Goal: Task Accomplishment & Management: Complete application form

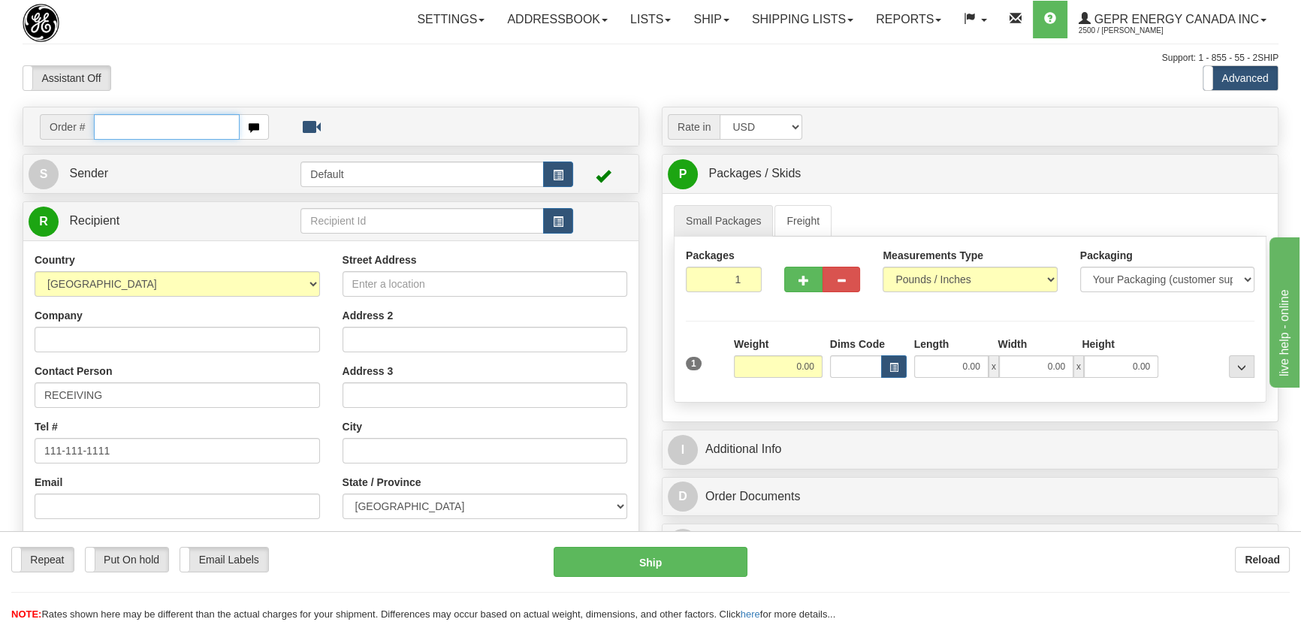
paste input "0086685418"
click at [114, 123] on input "0086685418" at bounding box center [167, 127] width 146 height 26
type input "86685418"
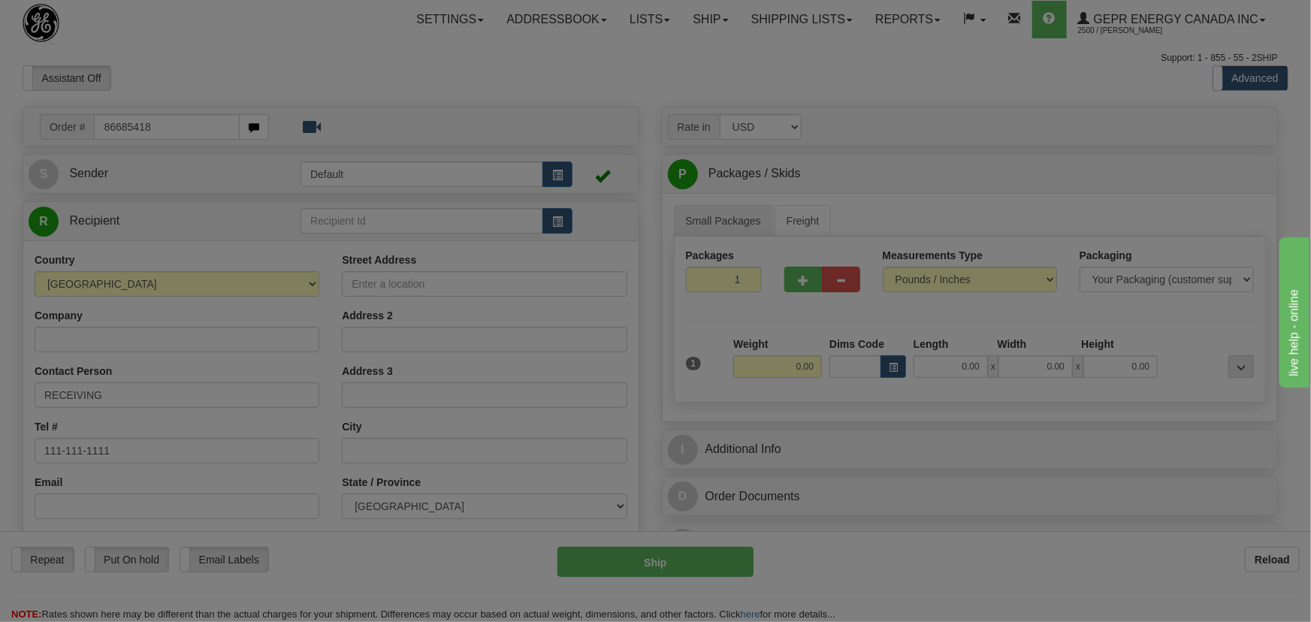
click at [386, 75] on body "Training Course Close Toggle navigation Settings Shipping Preferences New Recip…" at bounding box center [655, 311] width 1311 height 622
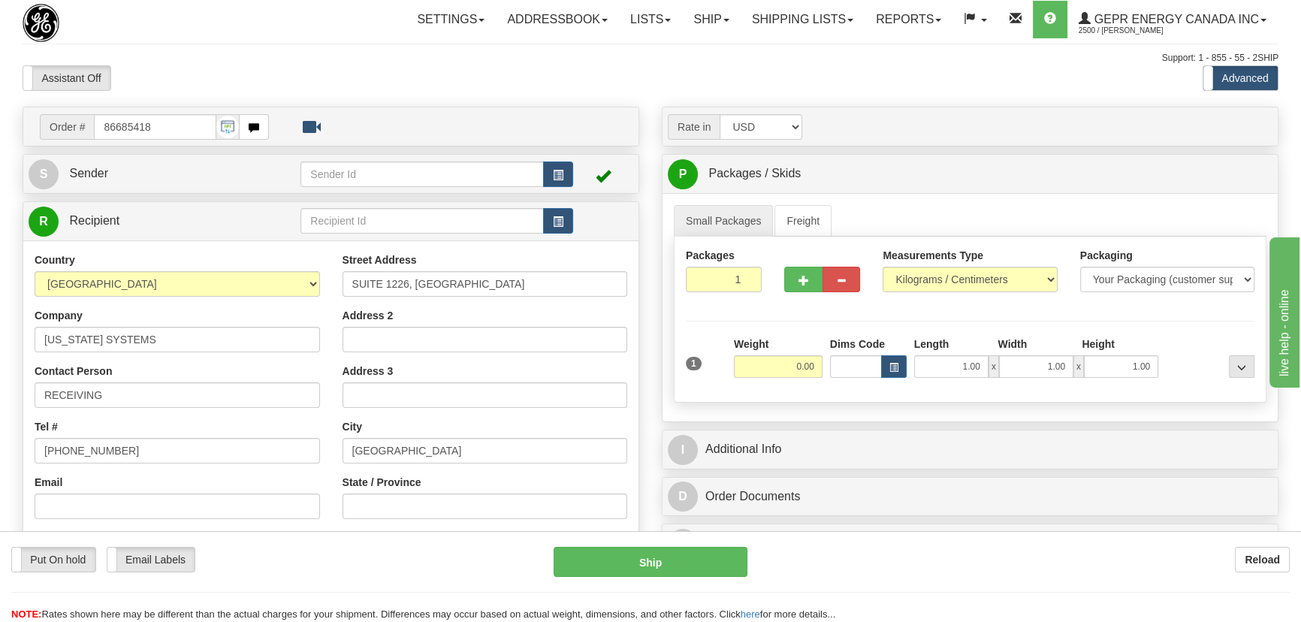
click at [573, 175] on td at bounding box center [603, 173] width 61 height 31
click at [562, 171] on span "button" at bounding box center [558, 176] width 11 height 10
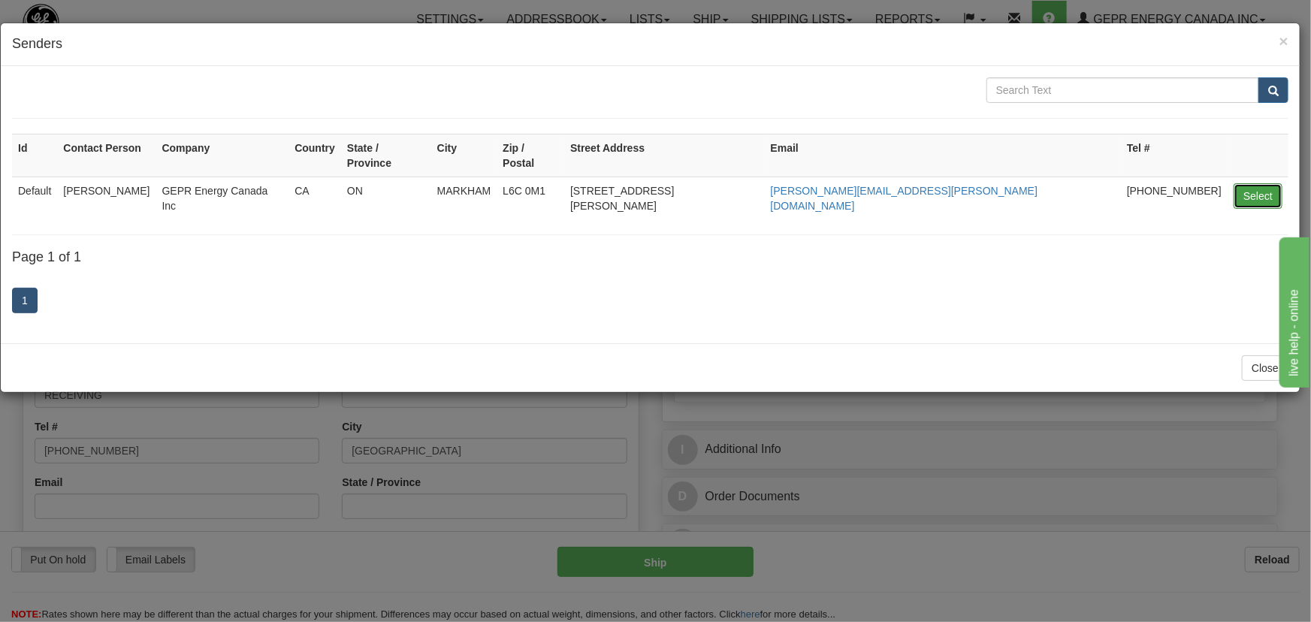
click at [1261, 183] on button "Select" at bounding box center [1257, 196] width 49 height 26
type input "Default"
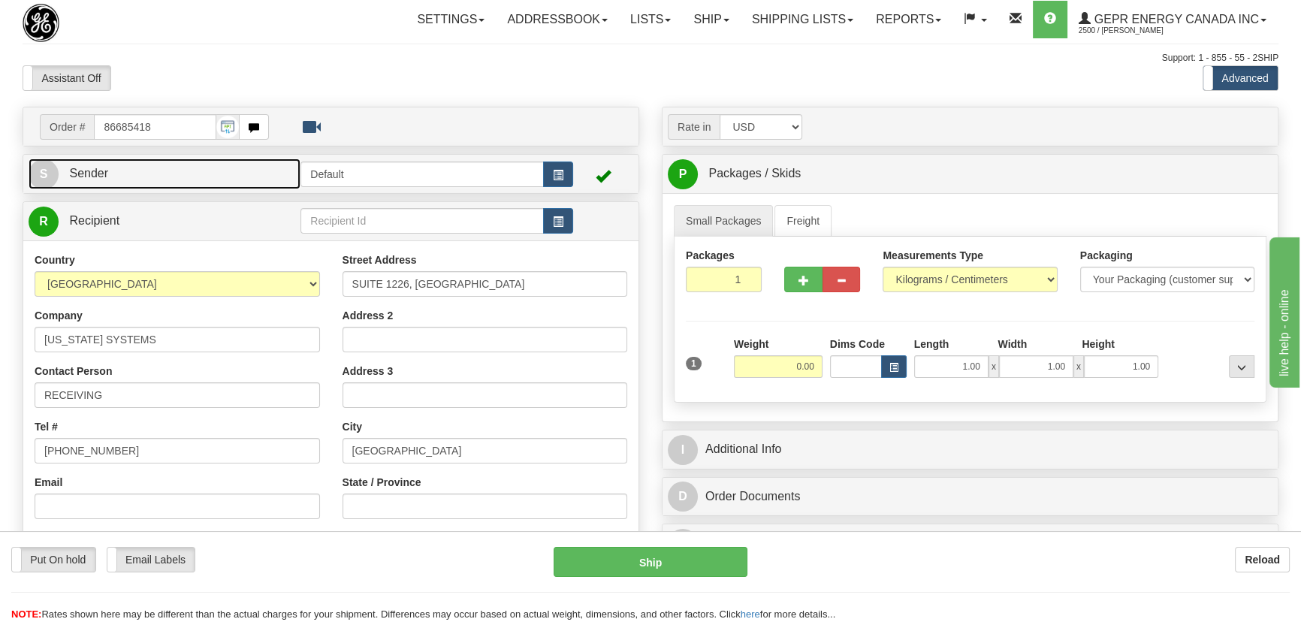
click at [273, 178] on link "S Sender" at bounding box center [165, 173] width 272 height 31
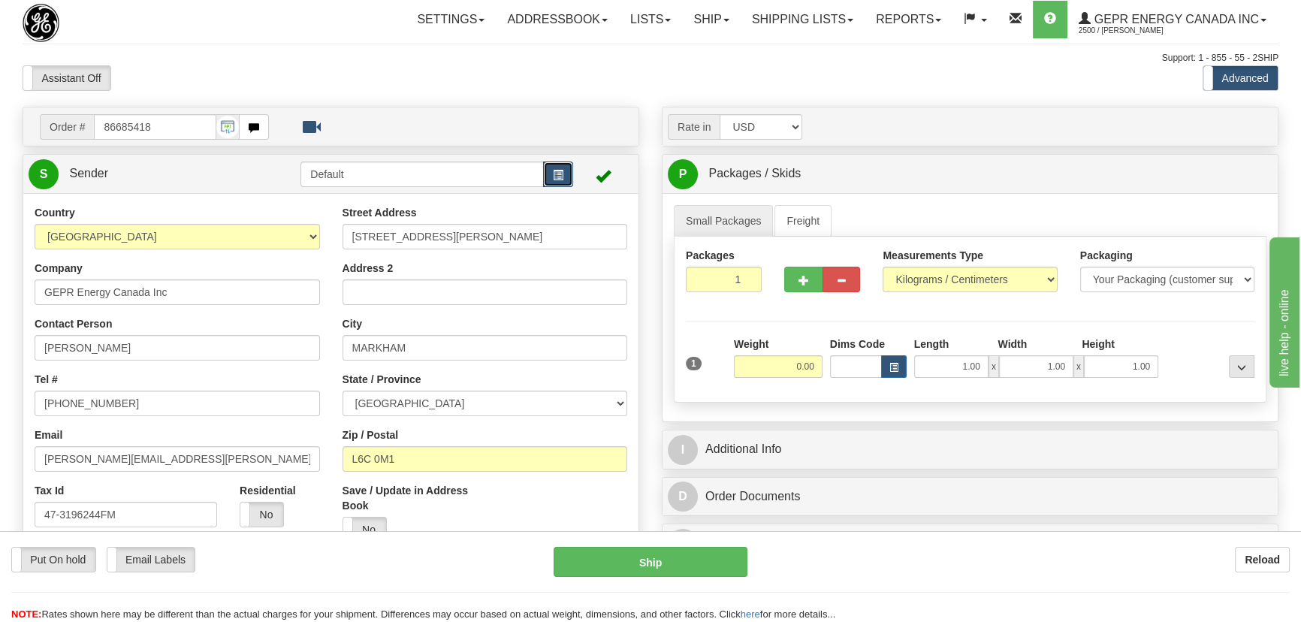
click at [556, 177] on span "button" at bounding box center [558, 176] width 11 height 10
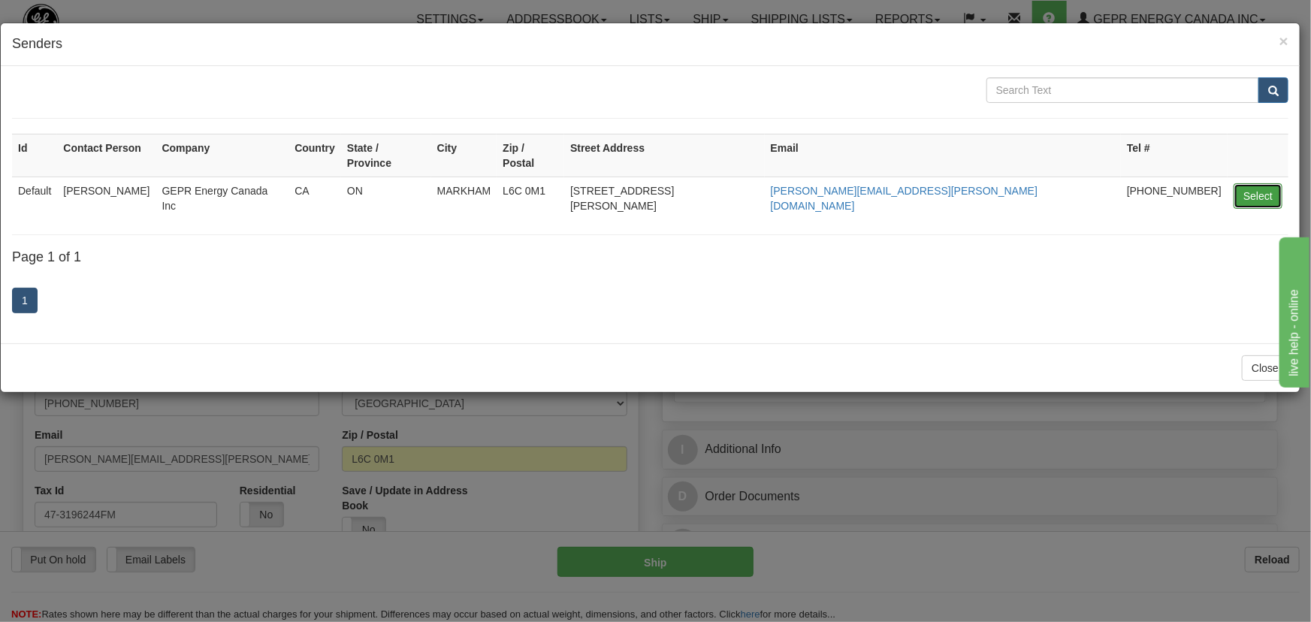
click at [1263, 183] on button "Select" at bounding box center [1257, 196] width 49 height 26
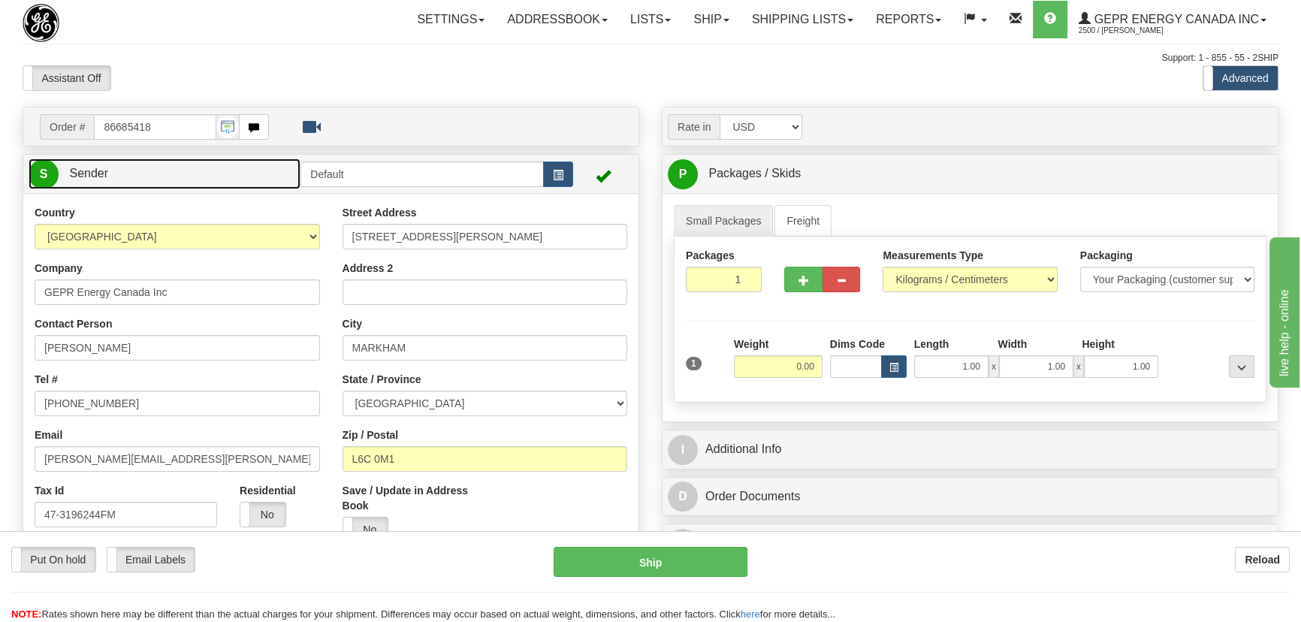
click at [252, 180] on link "S Sender" at bounding box center [165, 173] width 272 height 31
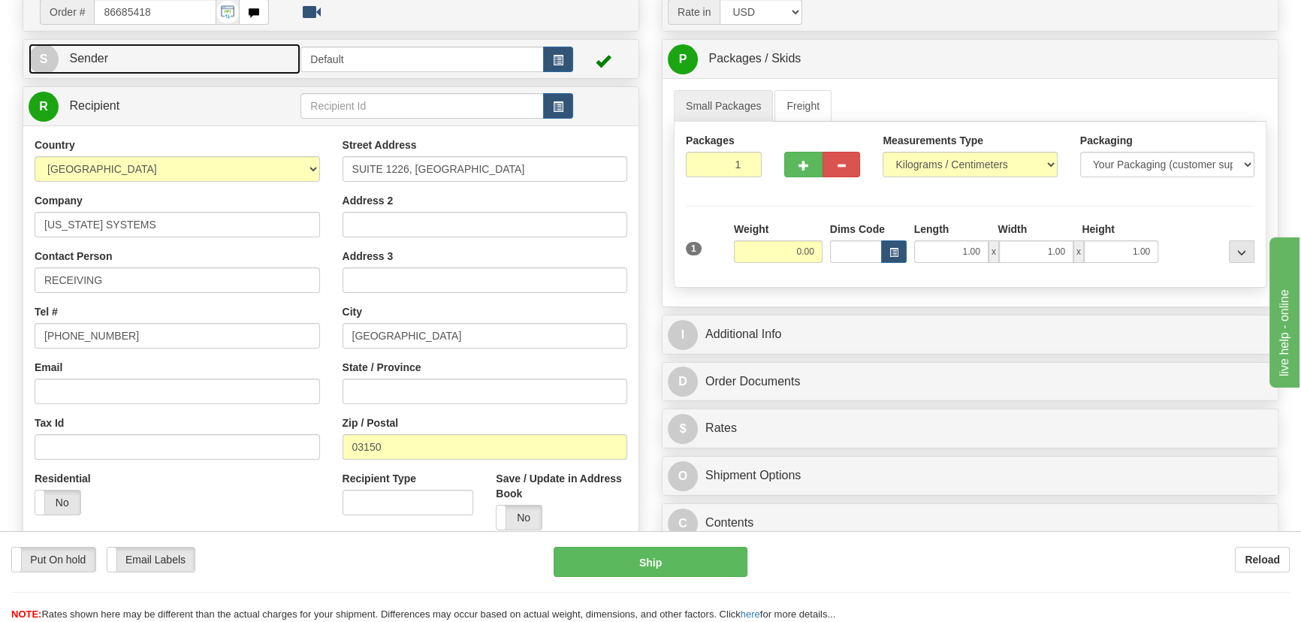
scroll to position [136, 0]
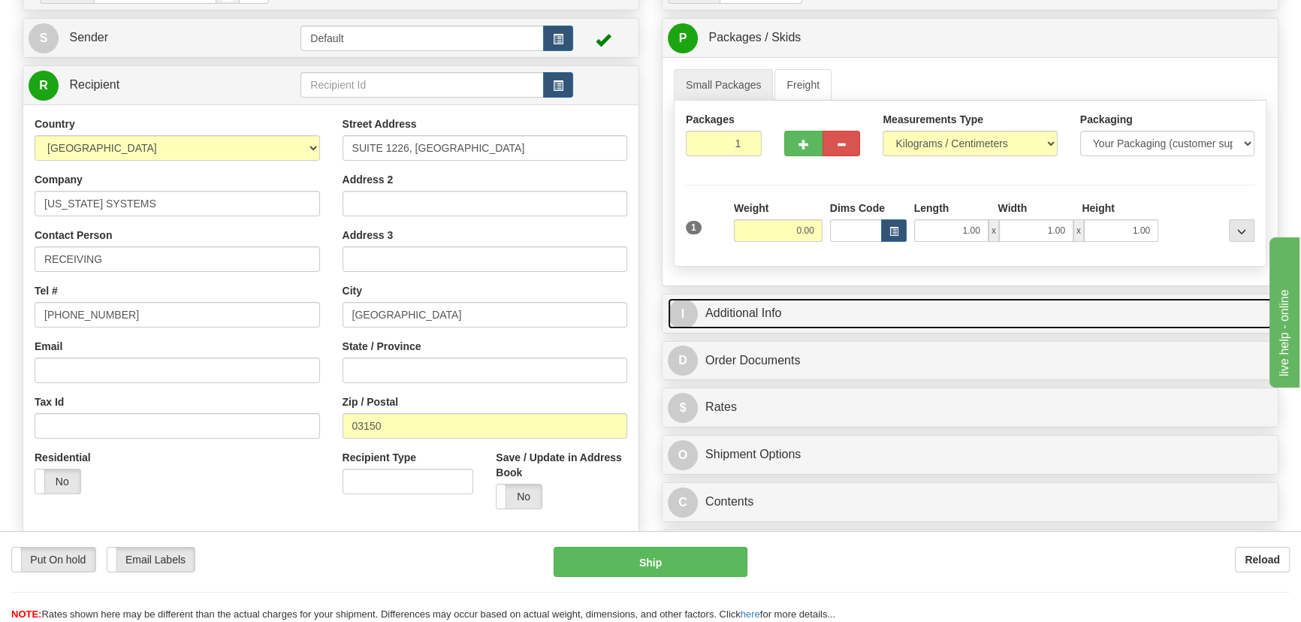
click at [1037, 303] on link "I Additional Info" at bounding box center [970, 313] width 605 height 31
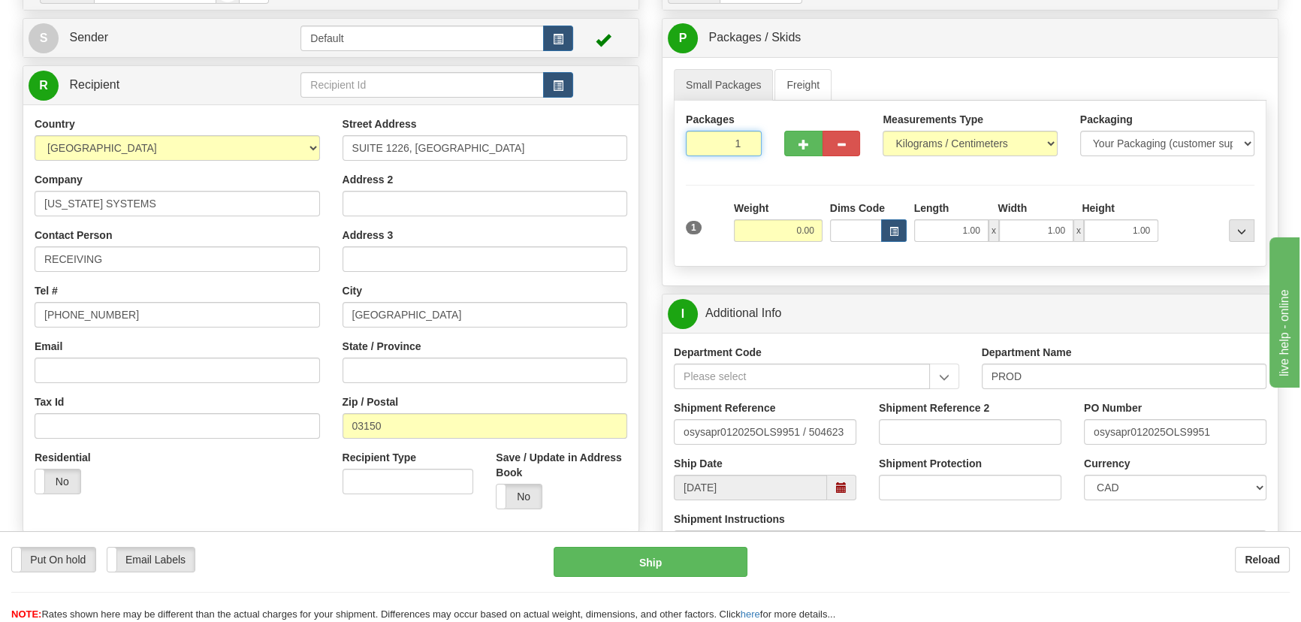
drag, startPoint x: 705, startPoint y: 135, endPoint x: 793, endPoint y: 201, distance: 110.0
click at [758, 156] on div "Packages 1 1" at bounding box center [724, 140] width 98 height 56
type input "13"
drag, startPoint x: 765, startPoint y: 233, endPoint x: 825, endPoint y: 240, distance: 59.8
click at [825, 240] on div "Total Weight 0.00" at bounding box center [778, 227] width 96 height 53
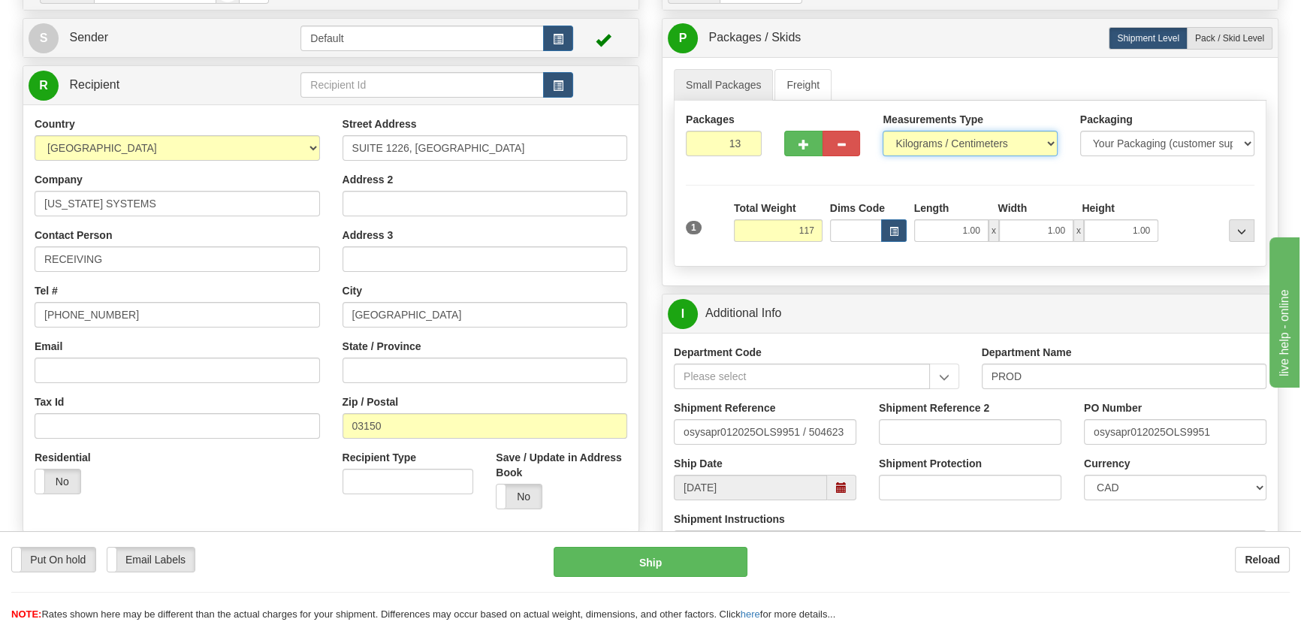
type input "117.00"
click at [959, 137] on select "Pounds / Inches Kilograms / Centimeters" at bounding box center [970, 144] width 174 height 26
select select "0"
click at [883, 131] on select "Pounds / Inches Kilograms / Centimeters" at bounding box center [970, 144] width 174 height 26
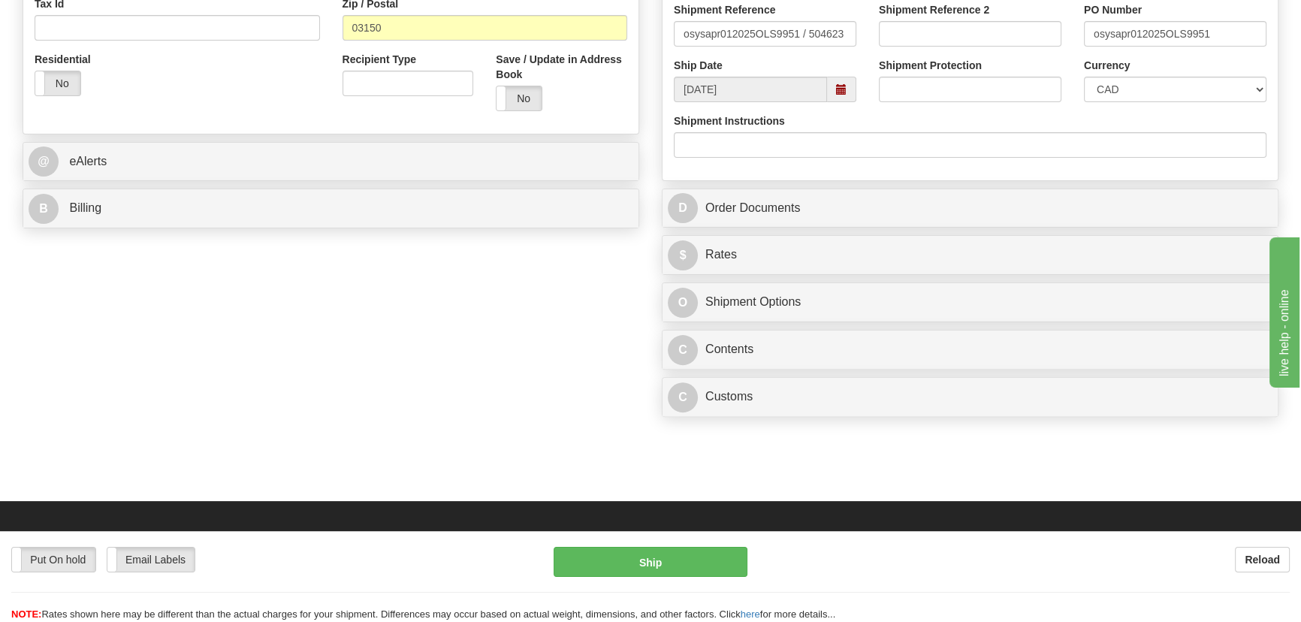
scroll to position [546, 0]
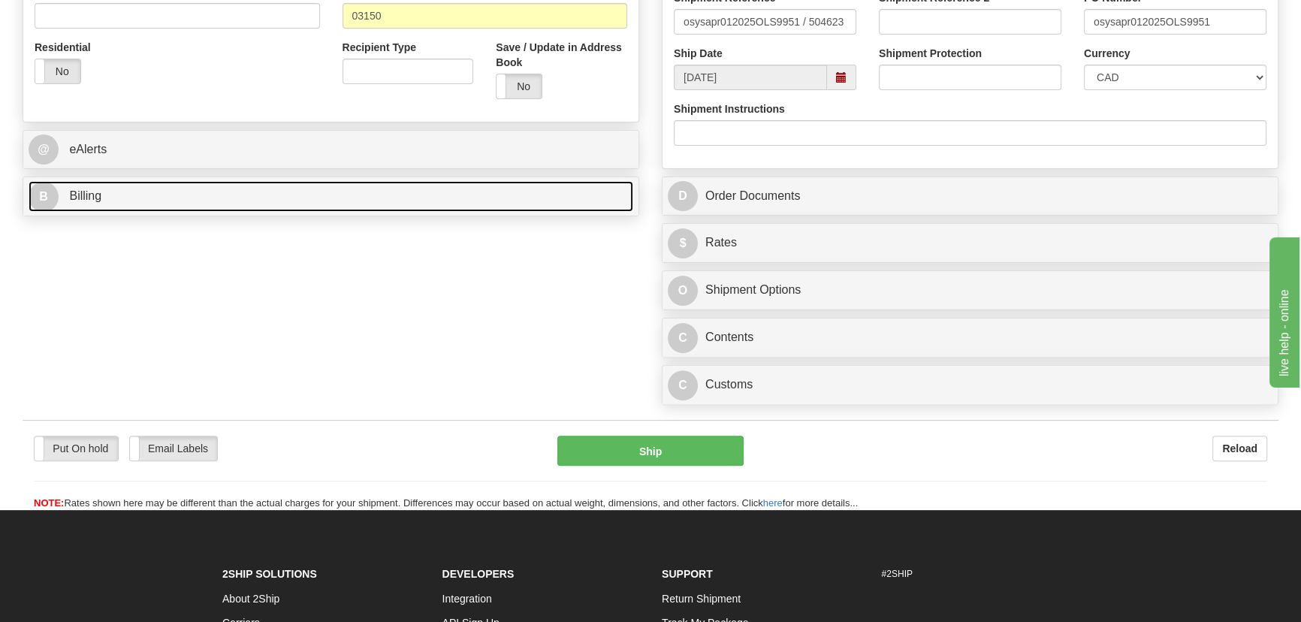
click at [263, 202] on link "B Billing" at bounding box center [331, 196] width 605 height 31
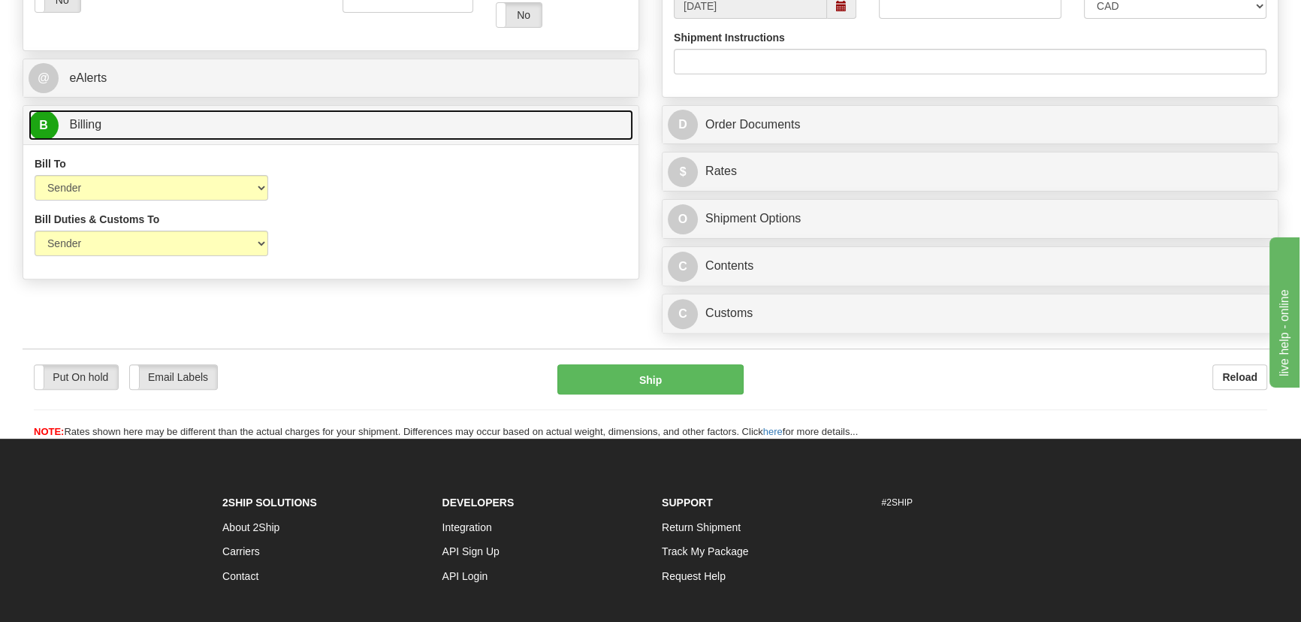
scroll to position [683, 0]
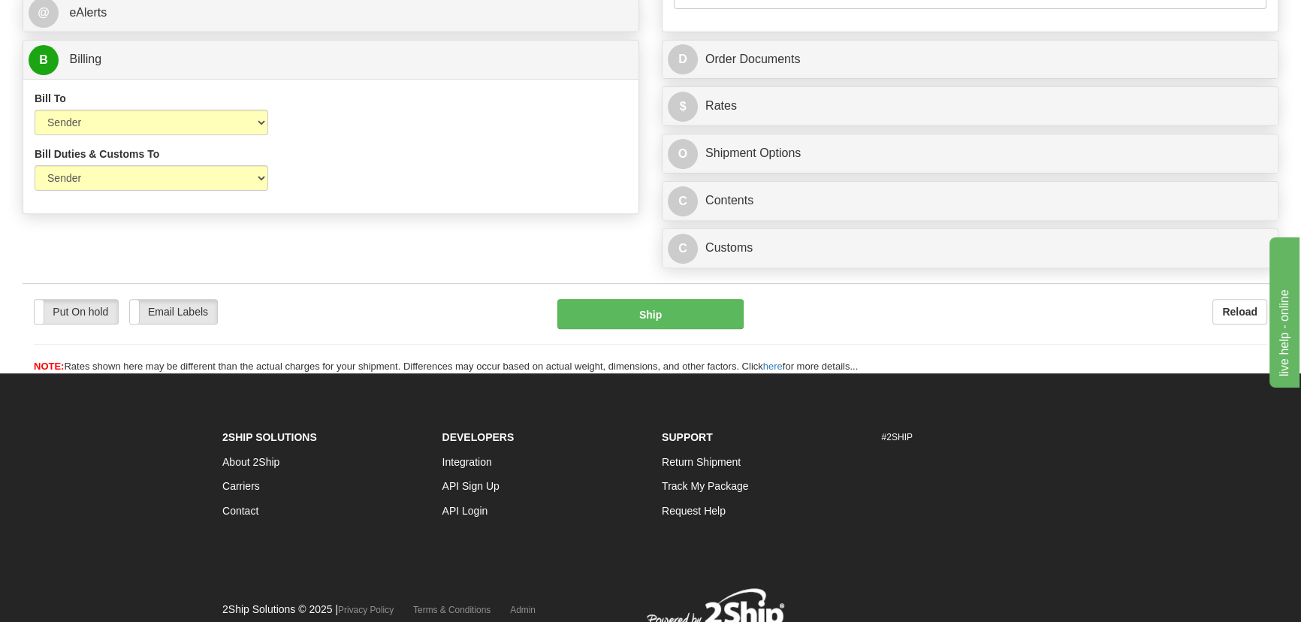
drag, startPoint x: 155, startPoint y: 109, endPoint x: 149, endPoint y: 120, distance: 12.8
click at [155, 109] on div "Bill To Sender Recipient Third Party Collect" at bounding box center [152, 113] width 234 height 44
click at [147, 121] on select "Sender Recipient Third Party Collect" at bounding box center [152, 123] width 234 height 26
select select "2"
click at [35, 110] on select "Sender Recipient Third Party Collect" at bounding box center [152, 123] width 234 height 26
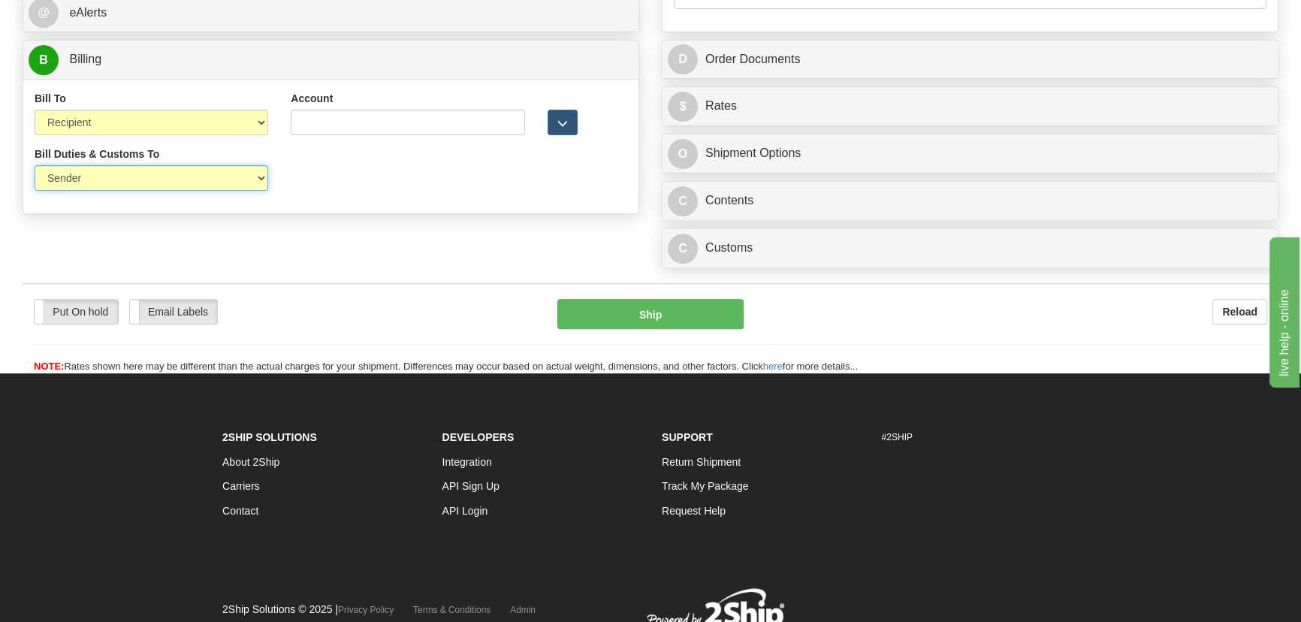
drag, startPoint x: 126, startPoint y: 182, endPoint x: 120, endPoint y: 190, distance: 10.2
click at [120, 190] on select "Sender Recipient Third Party" at bounding box center [152, 178] width 234 height 26
select select "2"
click at [35, 166] on select "Sender Recipient Third Party" at bounding box center [152, 178] width 234 height 26
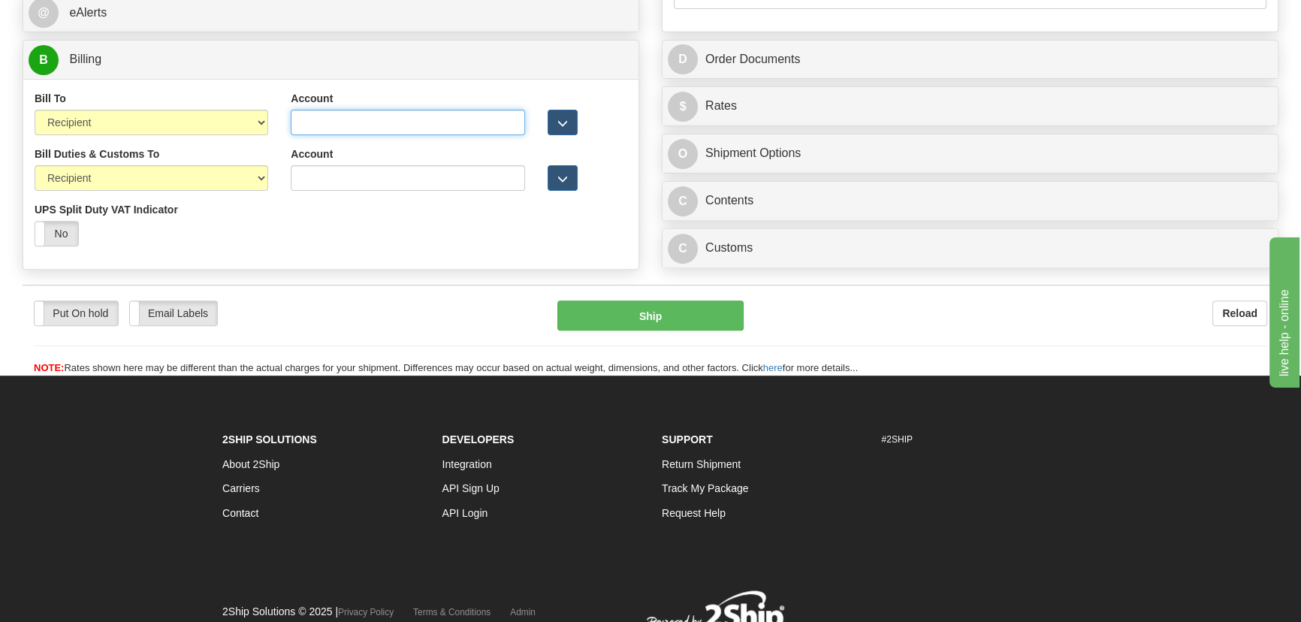
click at [309, 123] on input "Account" at bounding box center [408, 123] width 234 height 26
paste input "415305729"
type input "415305729"
click at [327, 170] on input "Account" at bounding box center [408, 178] width 234 height 26
paste input "415305729"
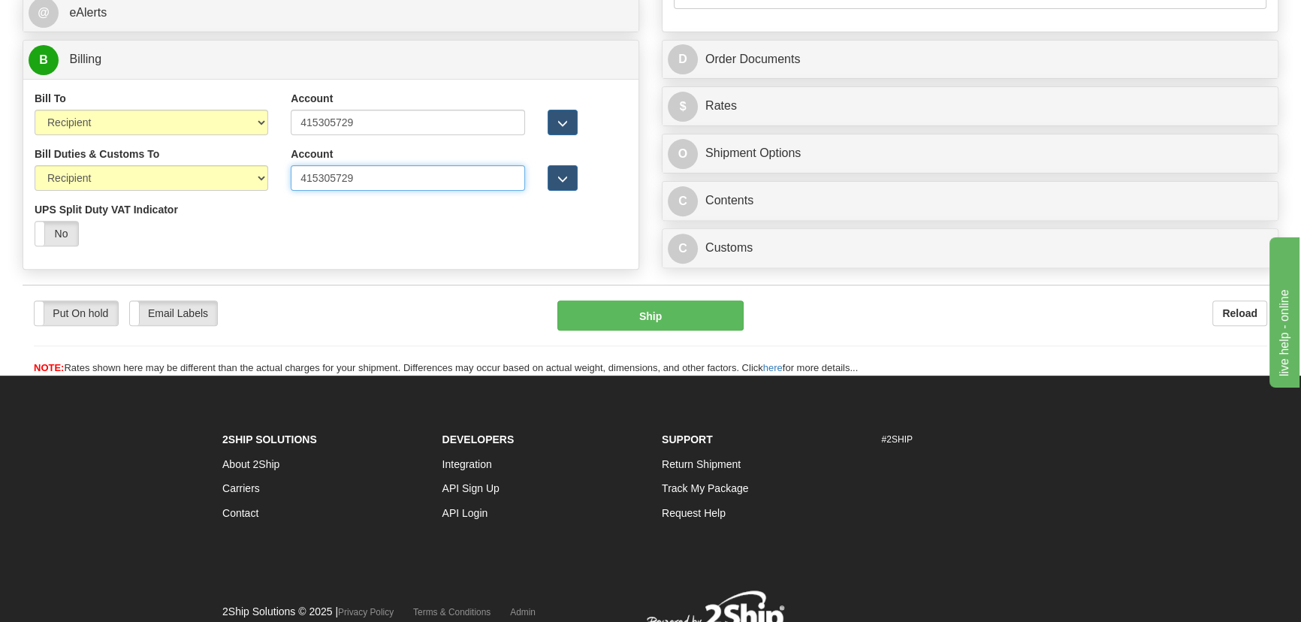
type input "415305729"
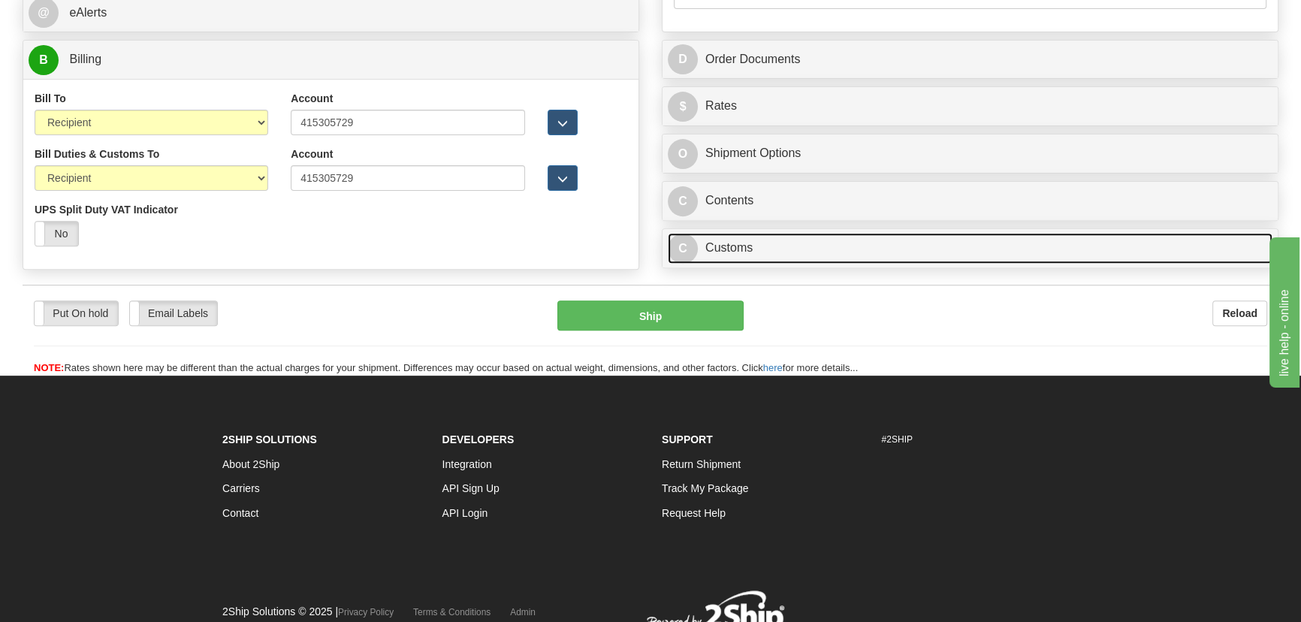
click at [883, 255] on link "C Customs" at bounding box center [970, 248] width 605 height 31
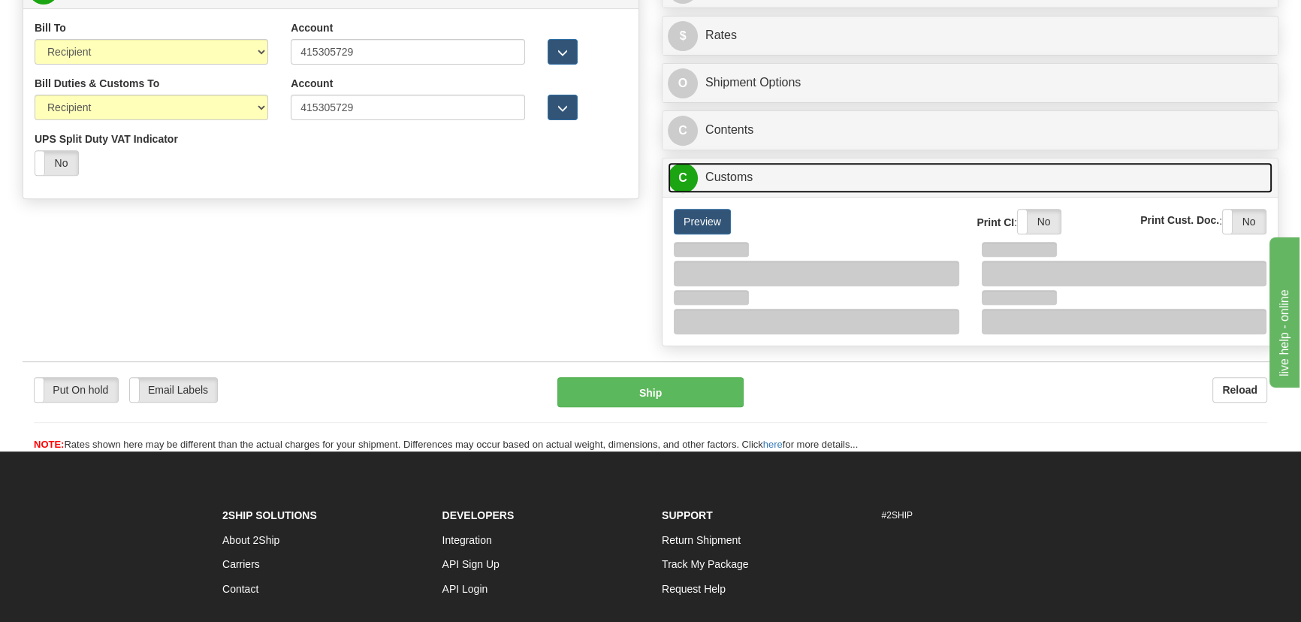
scroll to position [887, 0]
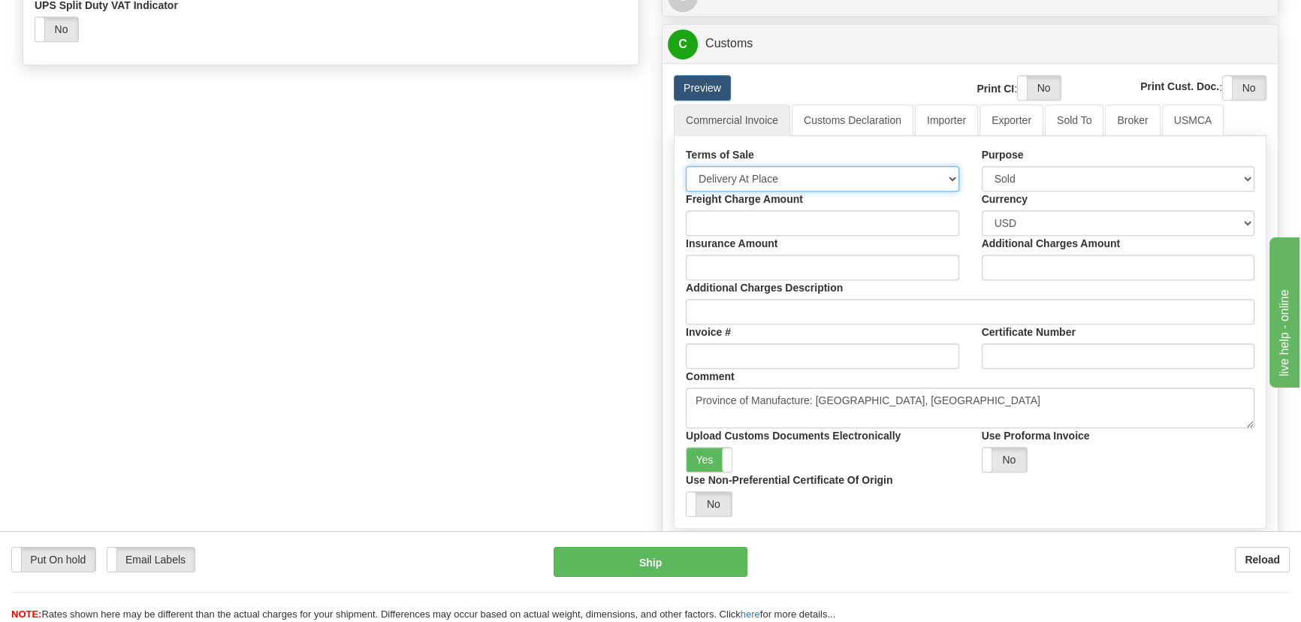
click at [826, 169] on select "Free Carrier Free On Board Ex Works Delivered Duty Unpaid Delivered Duty Paid C…" at bounding box center [822, 179] width 273 height 26
select select "7"
click at [686, 166] on select "Free Carrier Free On Board Ex Works Delivered Duty Unpaid Delivered Duty Paid C…" at bounding box center [822, 179] width 273 height 26
click at [946, 122] on link "Importer" at bounding box center [946, 120] width 63 height 32
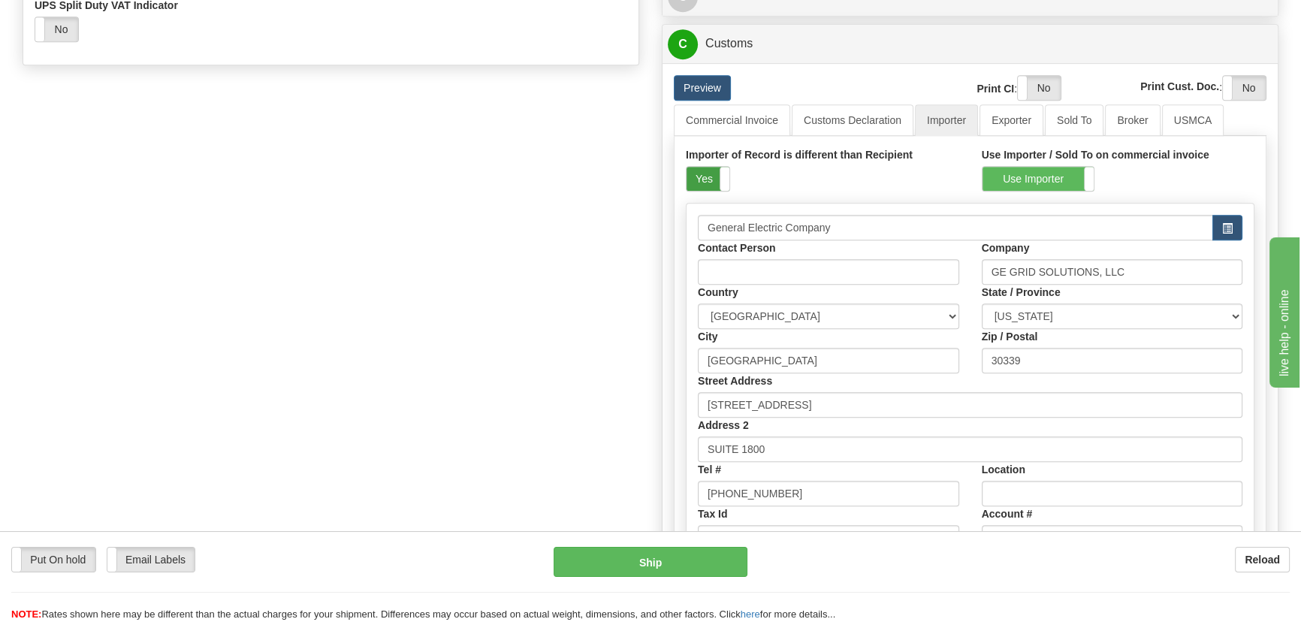
click at [708, 174] on label "Yes" at bounding box center [708, 179] width 43 height 24
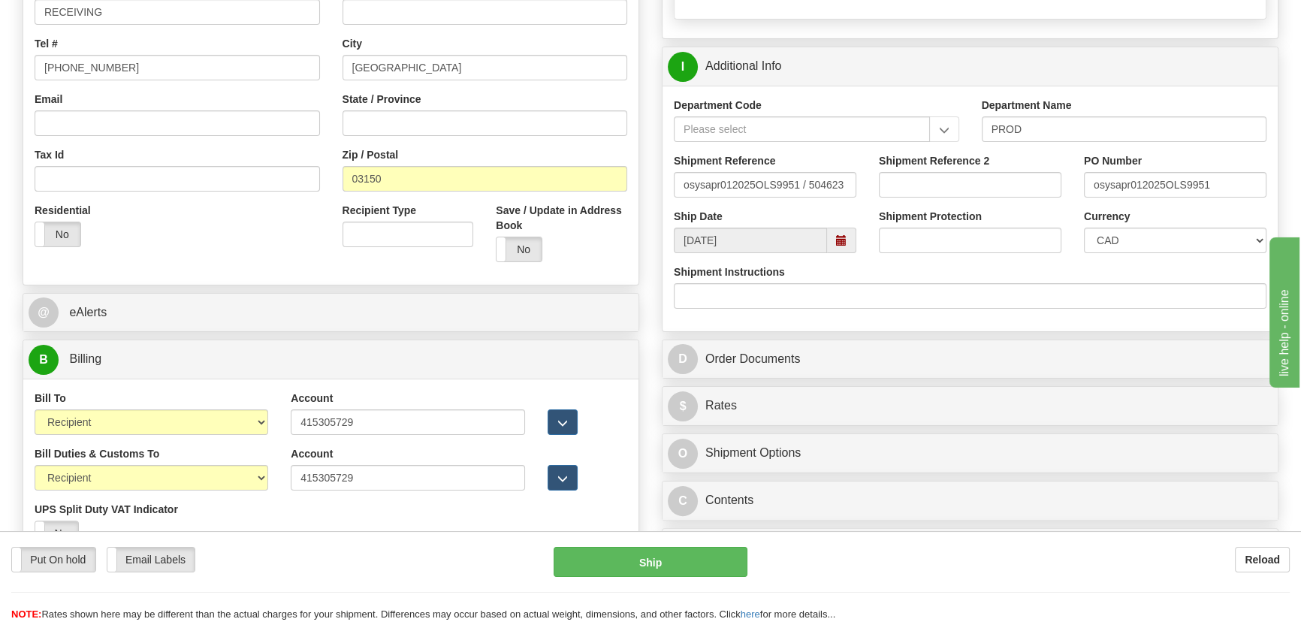
scroll to position [341, 0]
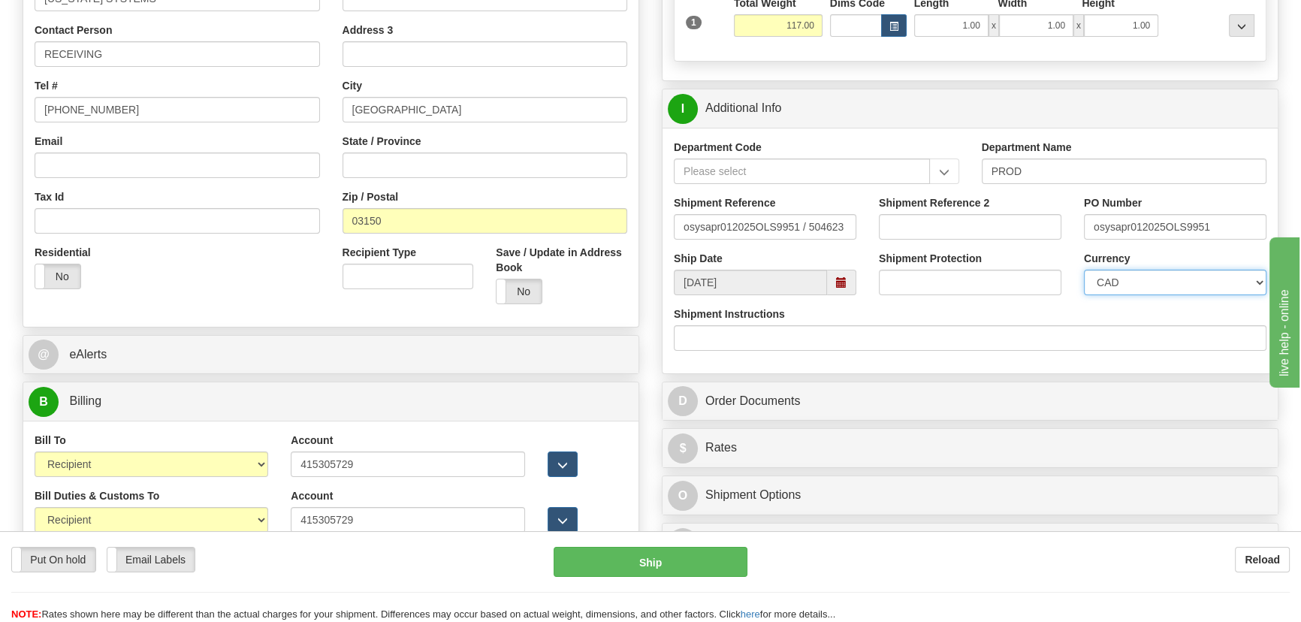
click at [1129, 281] on select "CAD USD EUR ZAR RON ANG ARN AUD AUS AWG BBD BFR BGN BHD BMD BND BRC BRL CHP CKZ…" at bounding box center [1175, 283] width 183 height 26
select select "1"
click at [1084, 270] on select "CAD USD EUR ZAR RON ANG ARN AUD AUS AWG BBD BFR BGN BHD BMD BND BRC BRL CHP CKZ…" at bounding box center [1175, 283] width 183 height 26
click at [165, 47] on input "RECEIVING" at bounding box center [177, 54] width 285 height 26
paste input "Joonha Shinn"
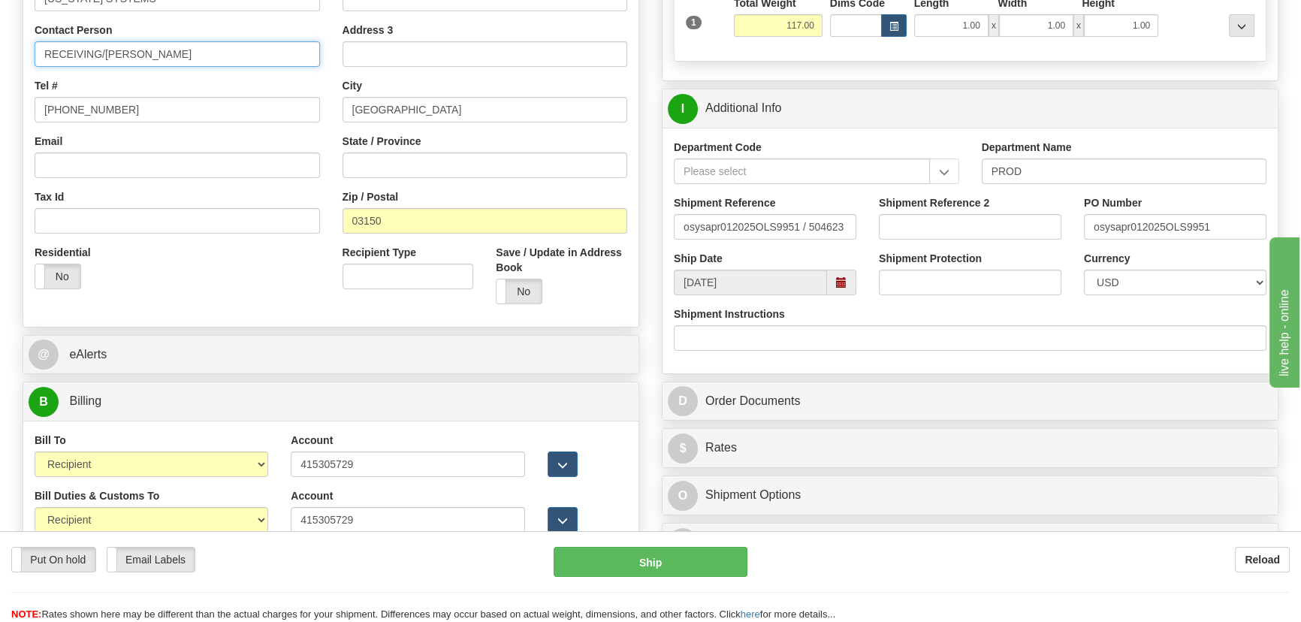
type input "RECEIVING/Joonha Shinn"
drag, startPoint x: 180, startPoint y: 109, endPoint x: 0, endPoint y: 104, distance: 179.6
click at [0, 104] on div "Toggle navigation Settings Shipping Preferences Fields Preferences New" at bounding box center [650, 305] width 1301 height 1292
paste input "822 735 2372"
type input "822 735 2372"
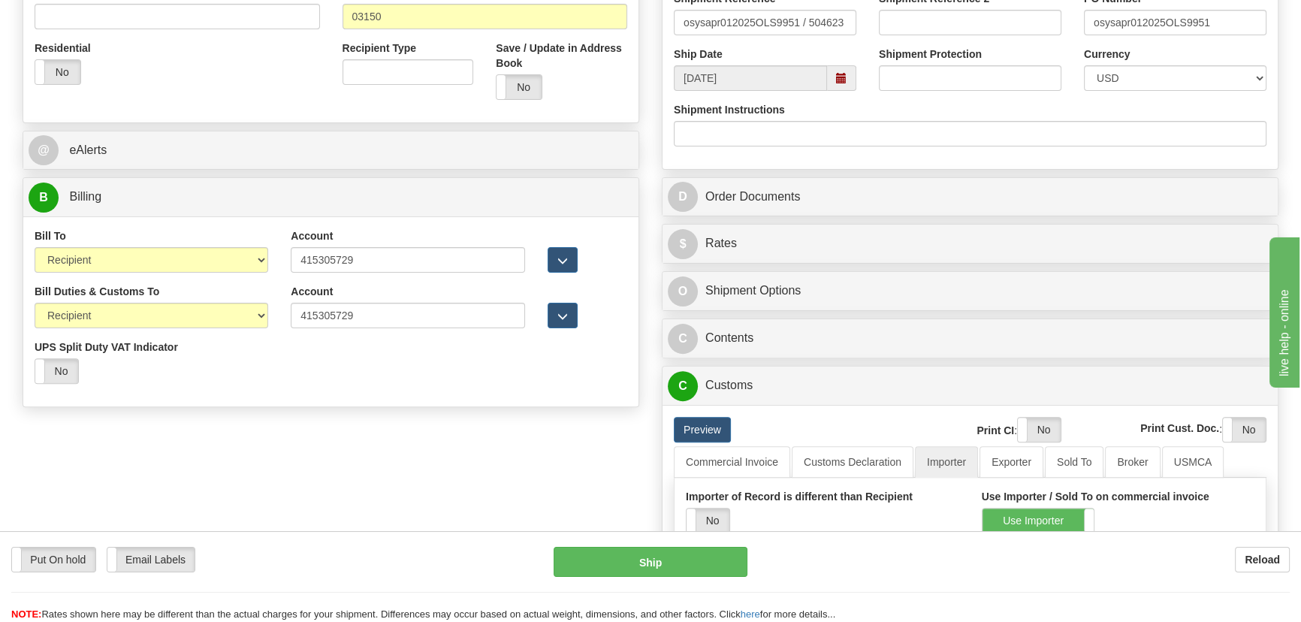
scroll to position [546, 0]
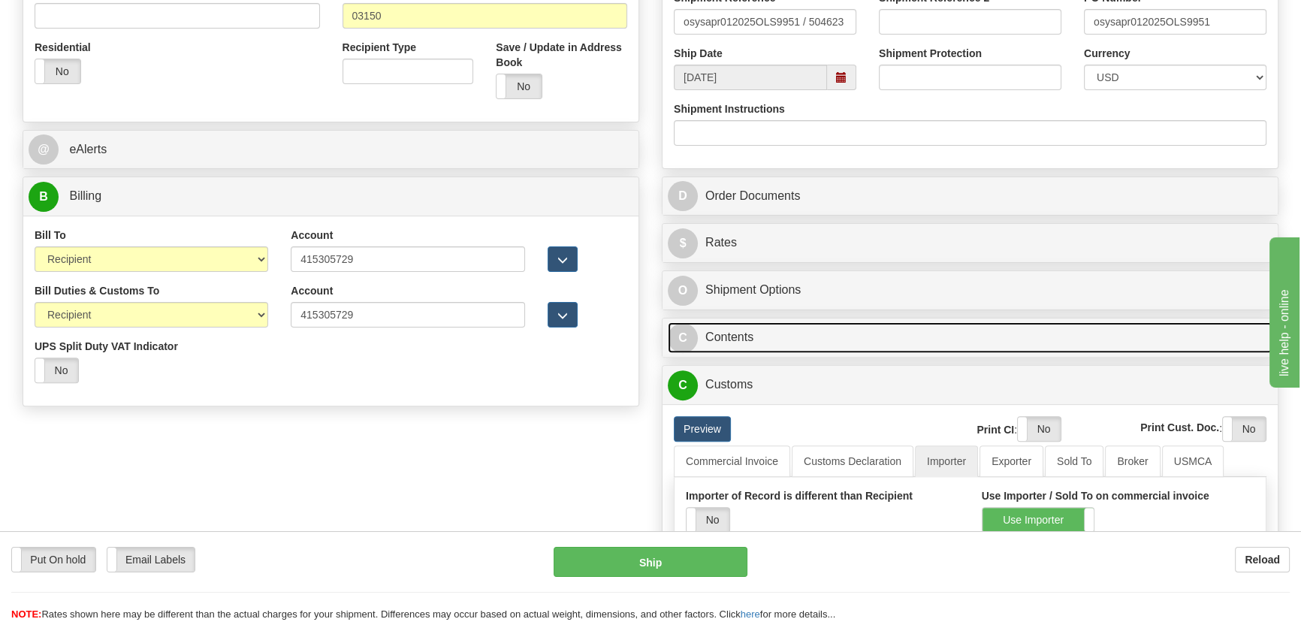
click at [1017, 334] on link "C Contents" at bounding box center [970, 337] width 605 height 31
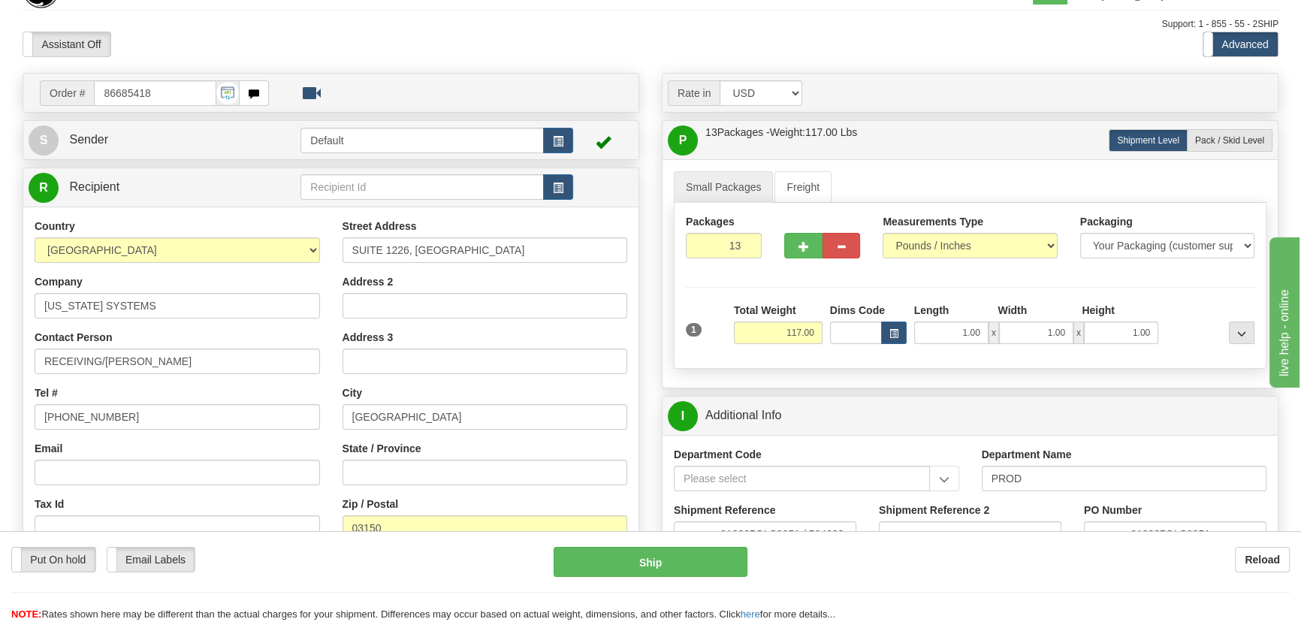
scroll to position [0, 0]
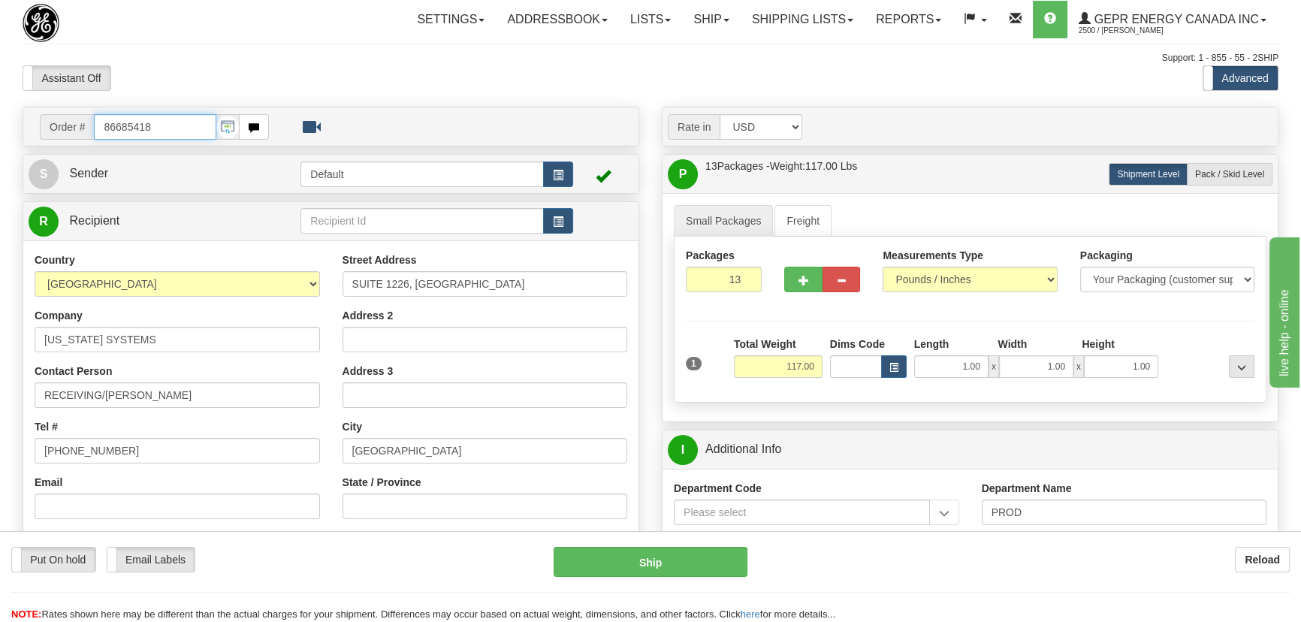
drag, startPoint x: 176, startPoint y: 129, endPoint x: 0, endPoint y: 104, distance: 177.5
paste input "0086690811"
click at [115, 122] on input "0086690811" at bounding box center [155, 127] width 122 height 26
type input "86690811"
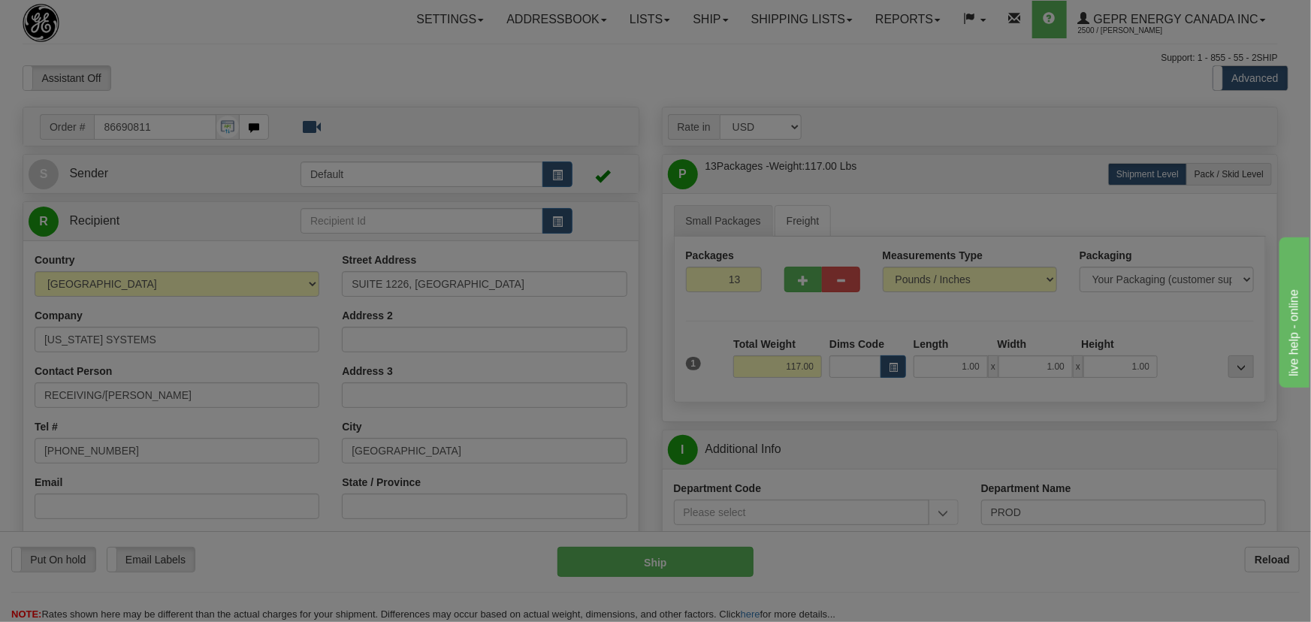
click at [352, 82] on body "Training Course Close Toggle navigation Settings Shipping Preferences New Recip…" at bounding box center [655, 311] width 1311 height 622
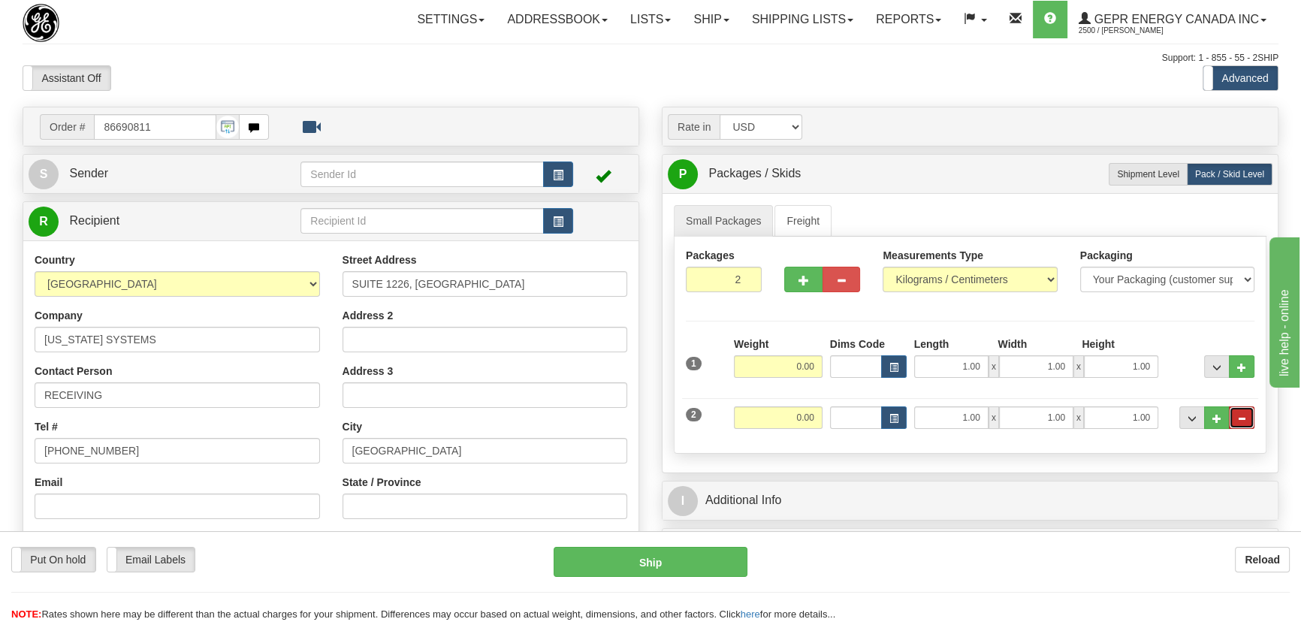
click at [1245, 419] on span "..." at bounding box center [1241, 419] width 9 height 8
radio input "true"
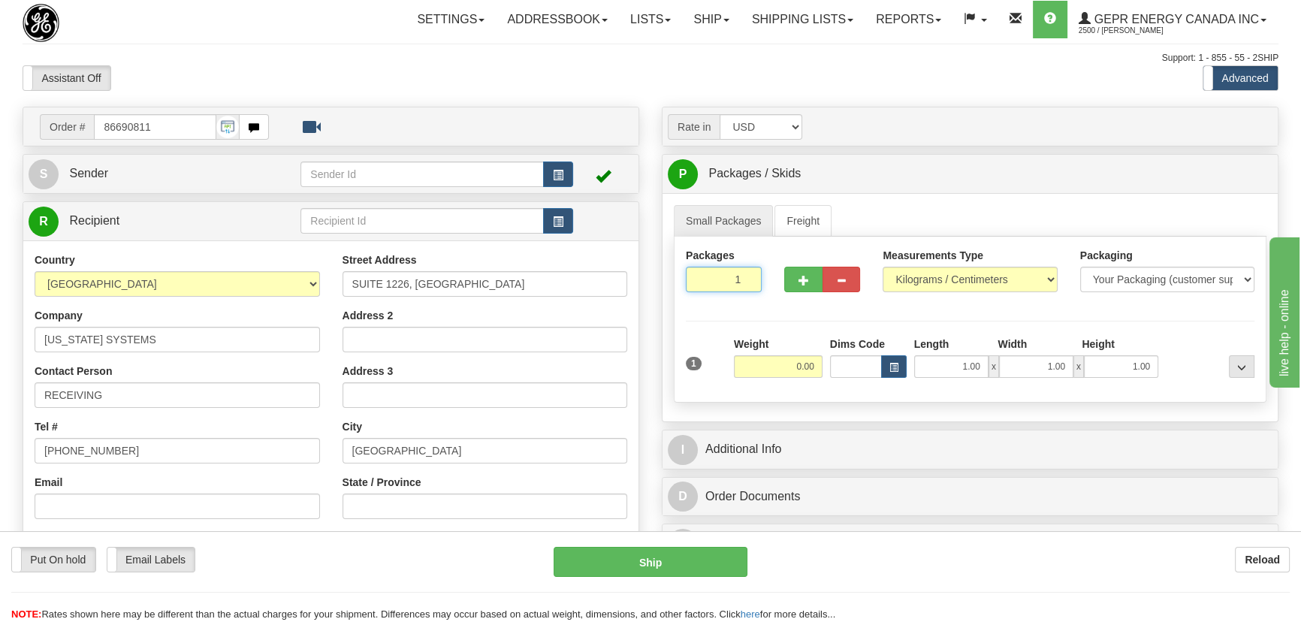
drag, startPoint x: 717, startPoint y: 291, endPoint x: 750, endPoint y: 291, distance: 33.8
click at [750, 291] on input "1" at bounding box center [724, 280] width 76 height 26
type input "13"
drag, startPoint x: 774, startPoint y: 361, endPoint x: 822, endPoint y: 372, distance: 48.5
click at [820, 372] on input "0.00" at bounding box center [778, 366] width 89 height 23
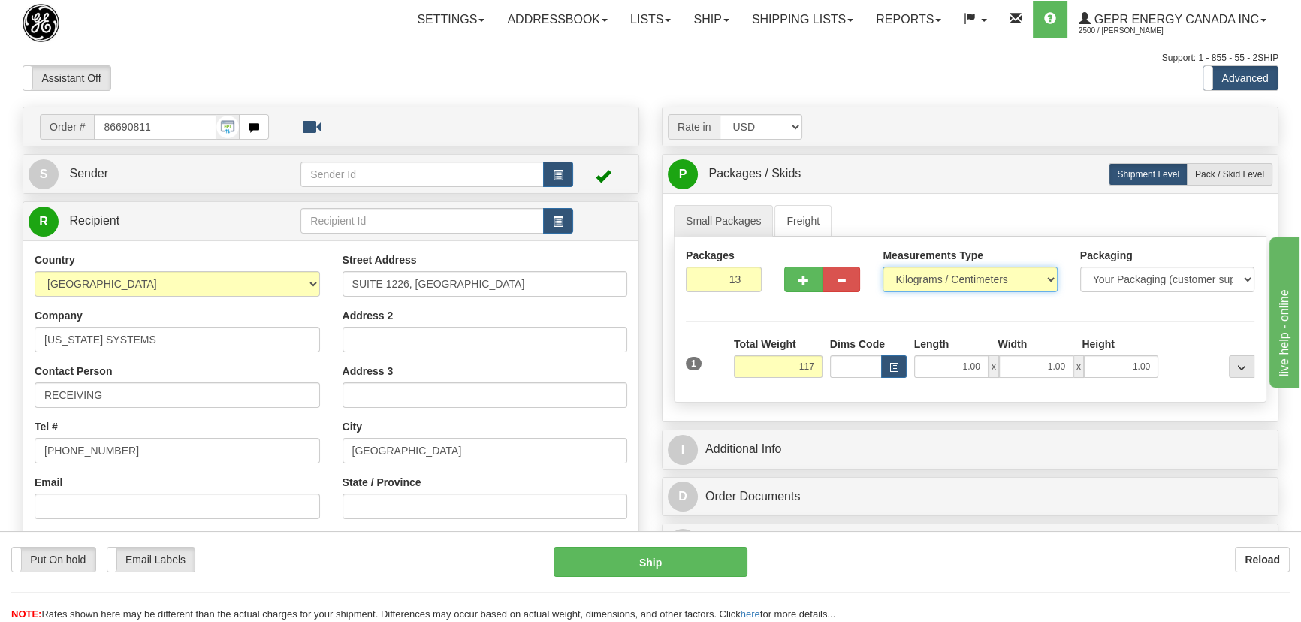
type input "117.00"
click at [955, 284] on select "Pounds / Inches Kilograms / Centimeters" at bounding box center [970, 280] width 174 height 26
select select "0"
click at [883, 267] on select "Pounds / Inches Kilograms / Centimeters" at bounding box center [970, 280] width 174 height 26
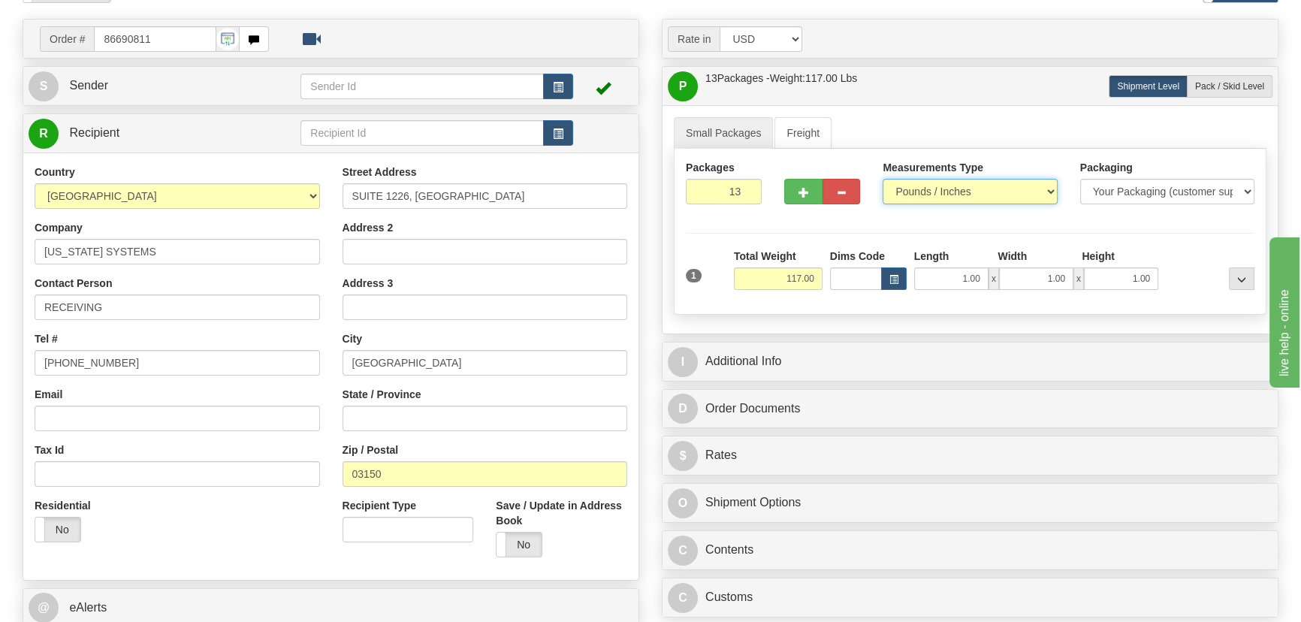
scroll to position [273, 0]
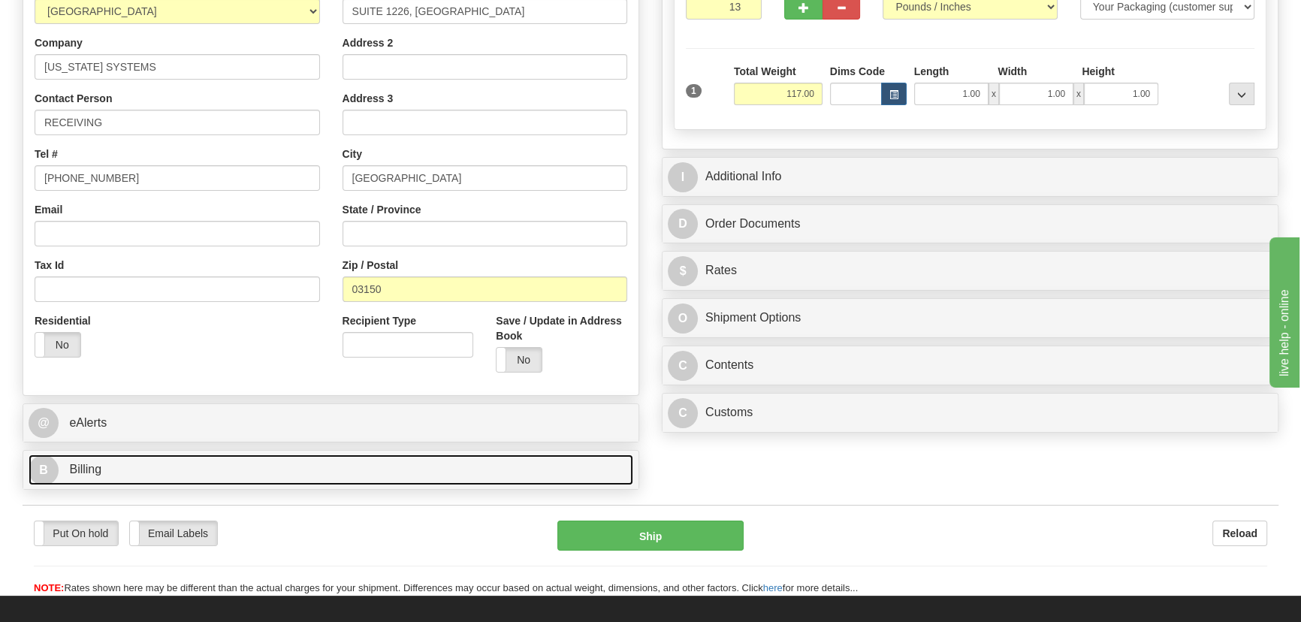
click at [249, 462] on link "B Billing" at bounding box center [331, 469] width 605 height 31
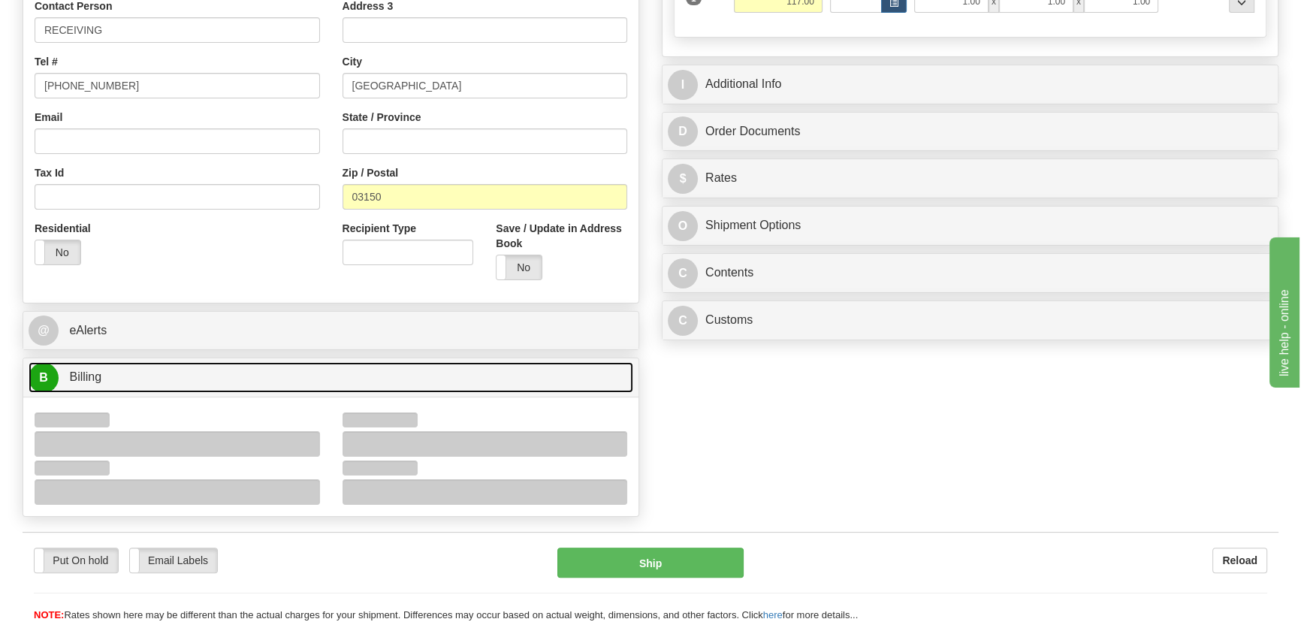
scroll to position [546, 0]
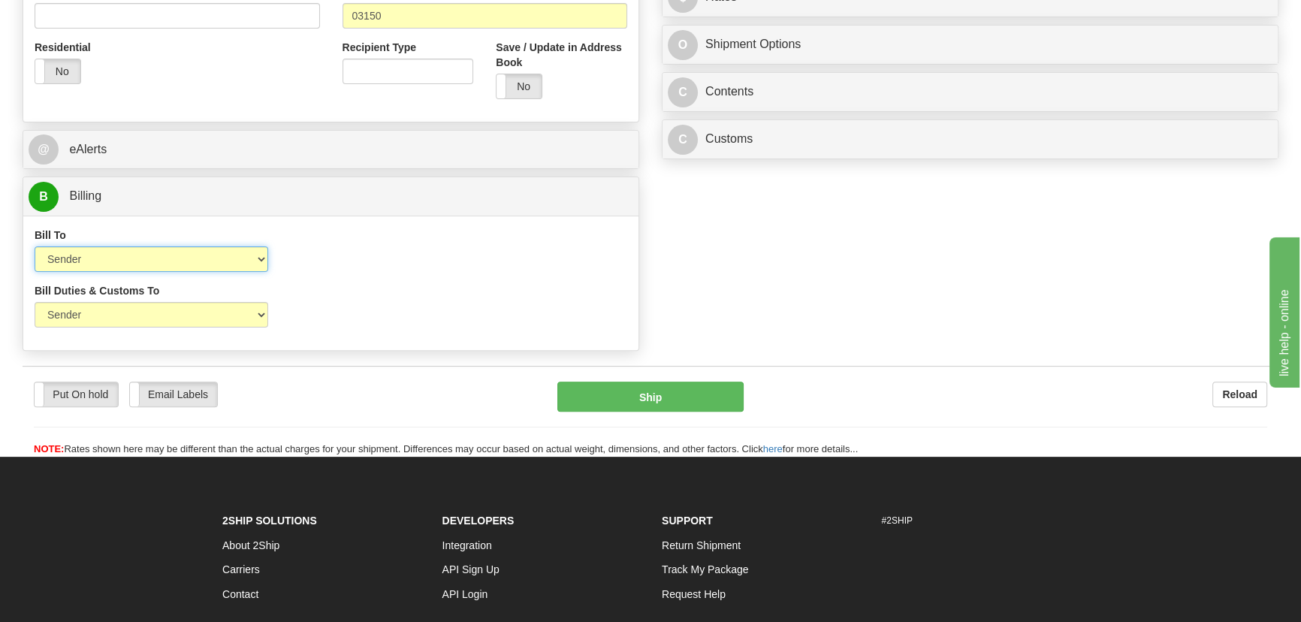
drag, startPoint x: 126, startPoint y: 255, endPoint x: 121, endPoint y: 269, distance: 14.5
click at [121, 269] on select "Sender Recipient Third Party Collect" at bounding box center [152, 259] width 234 height 26
select select "2"
click at [35, 246] on select "Sender Recipient Third Party Collect" at bounding box center [152, 259] width 234 height 26
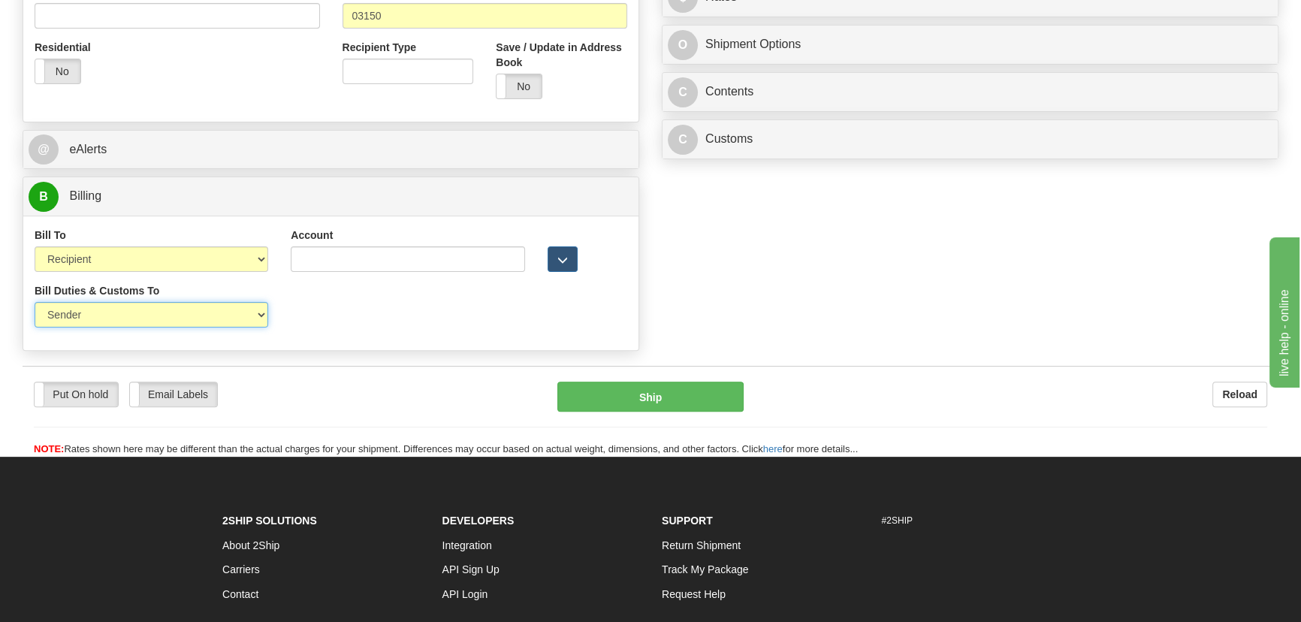
click at [115, 318] on select "Sender Recipient Third Party" at bounding box center [152, 315] width 234 height 26
select select "2"
click at [35, 302] on select "Sender Recipient Third Party" at bounding box center [152, 315] width 234 height 26
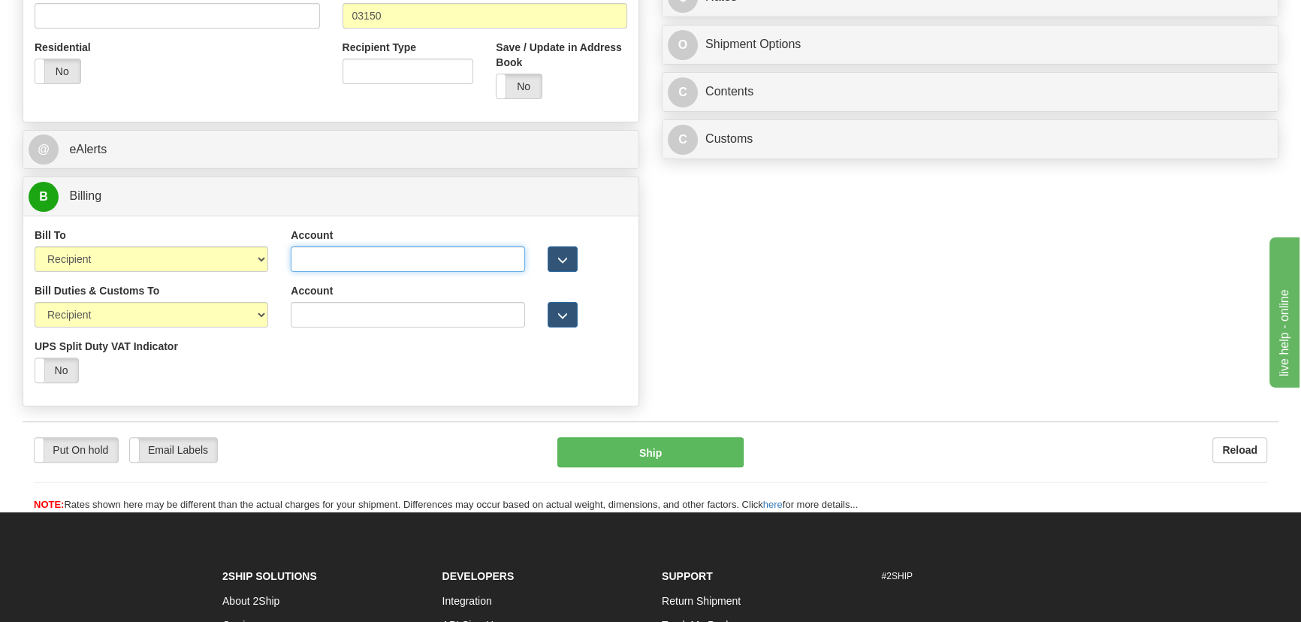
drag, startPoint x: 335, startPoint y: 261, endPoint x: 288, endPoint y: 322, distance: 77.7
click at [335, 261] on input "Account" at bounding box center [408, 259] width 234 height 26
paste input "415305729"
type input "415305729"
click at [293, 334] on div "Account 3rd Party Account List Duties & Customs Please select" at bounding box center [407, 311] width 256 height 56
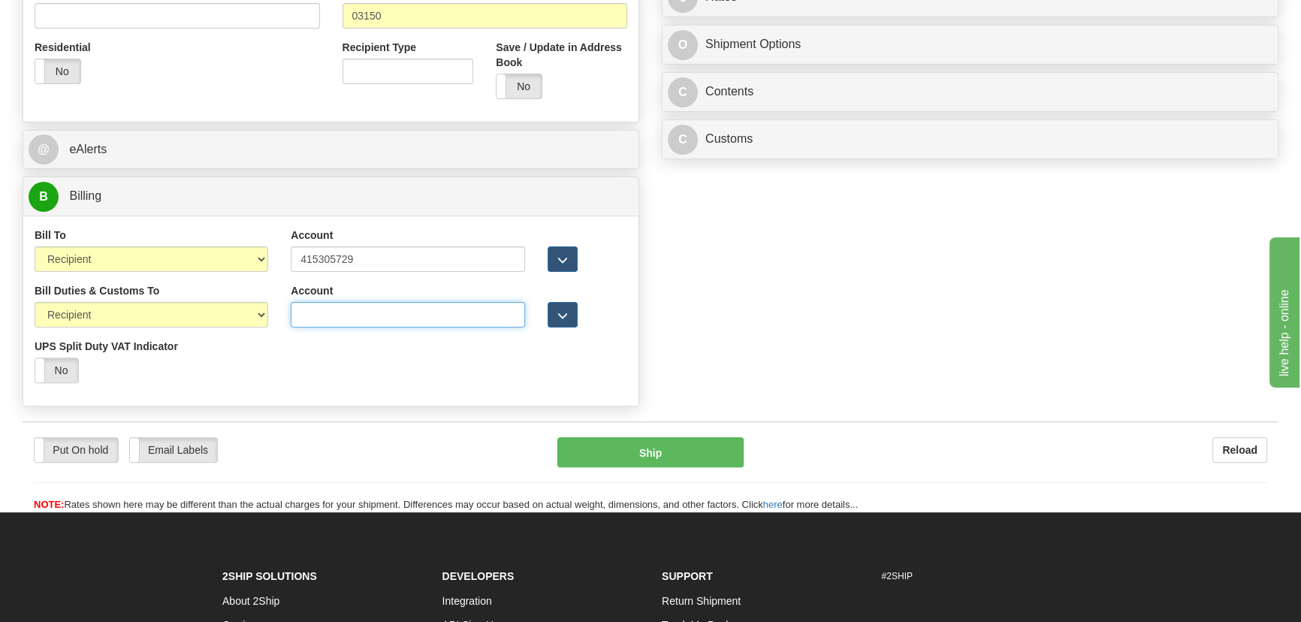
click at [310, 309] on input "Account" at bounding box center [408, 315] width 234 height 26
paste input "415305729"
type input "415305729"
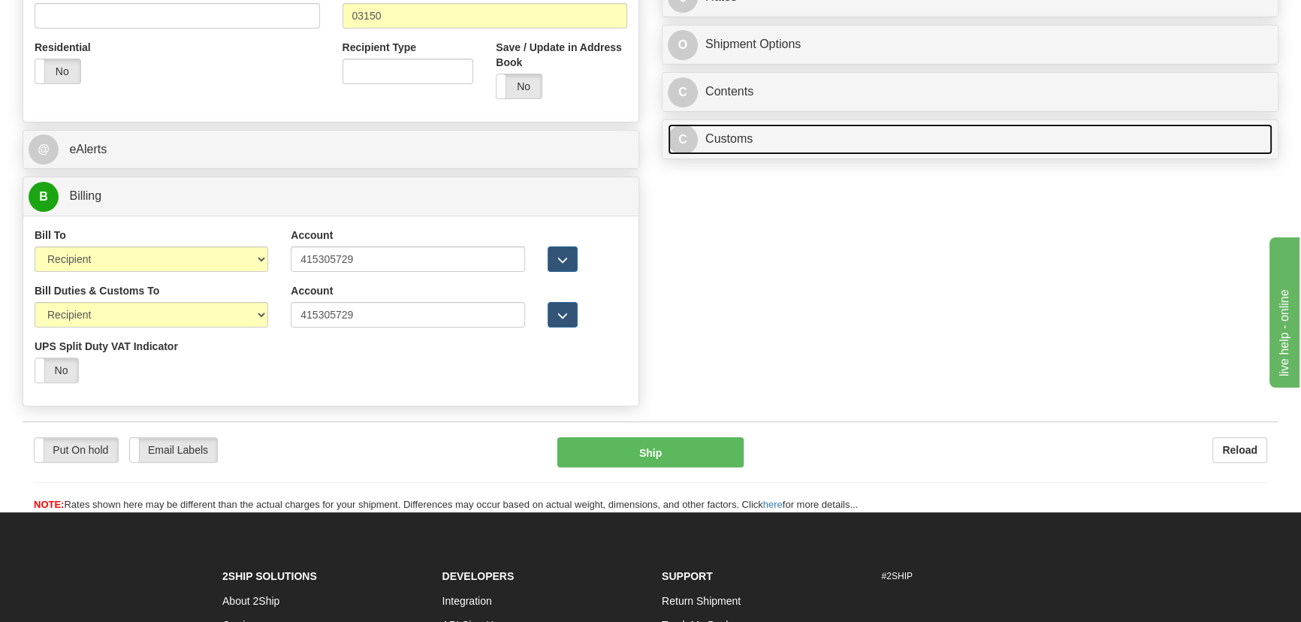
click at [991, 141] on link "C Customs" at bounding box center [970, 139] width 605 height 31
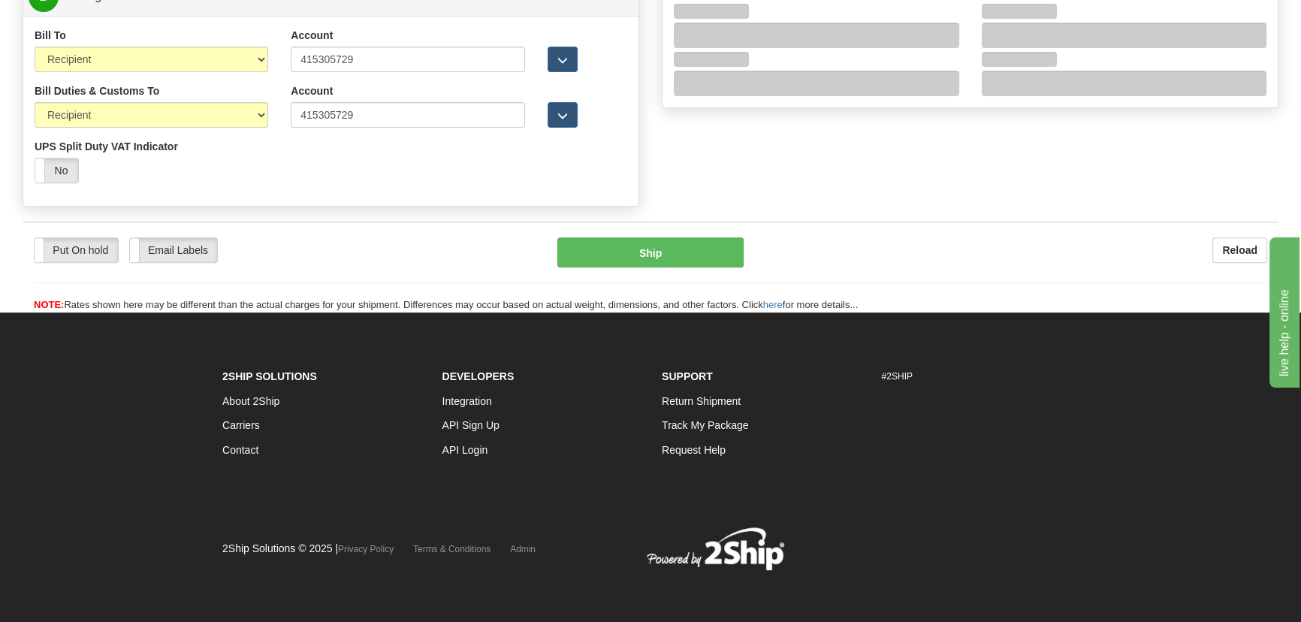
scroll to position [747, 0]
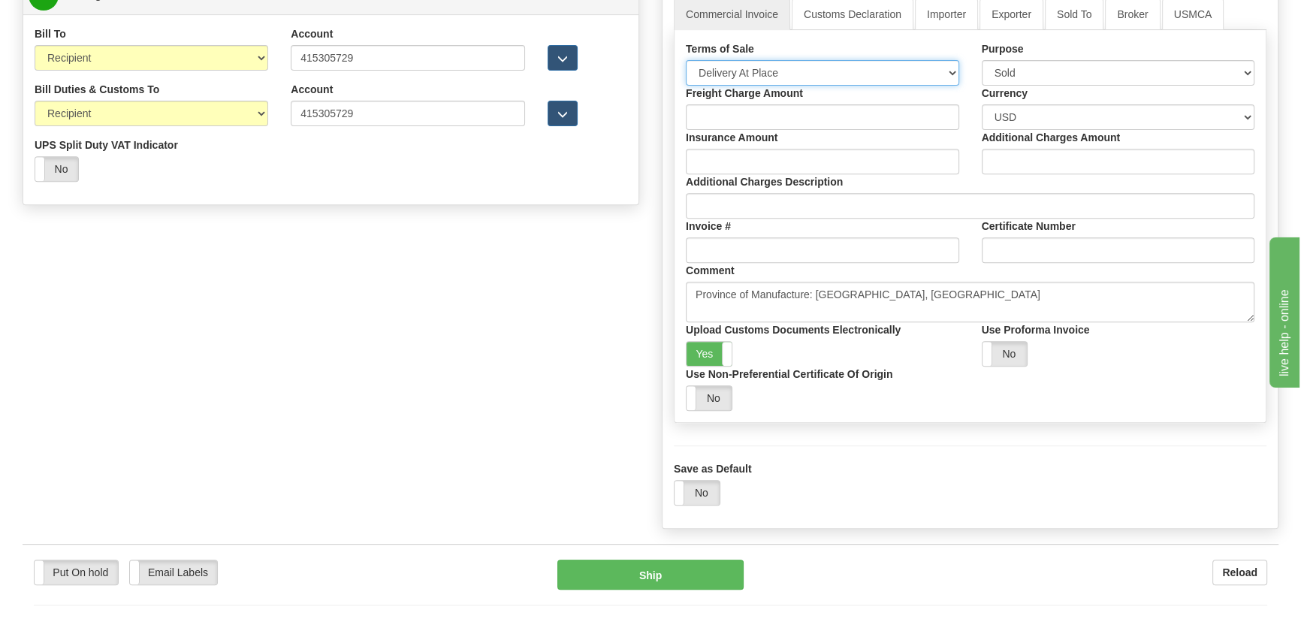
click at [756, 82] on select "Free Carrier Free On Board Ex Works Delivered Duty Unpaid Delivered Duty Paid C…" at bounding box center [822, 73] width 273 height 26
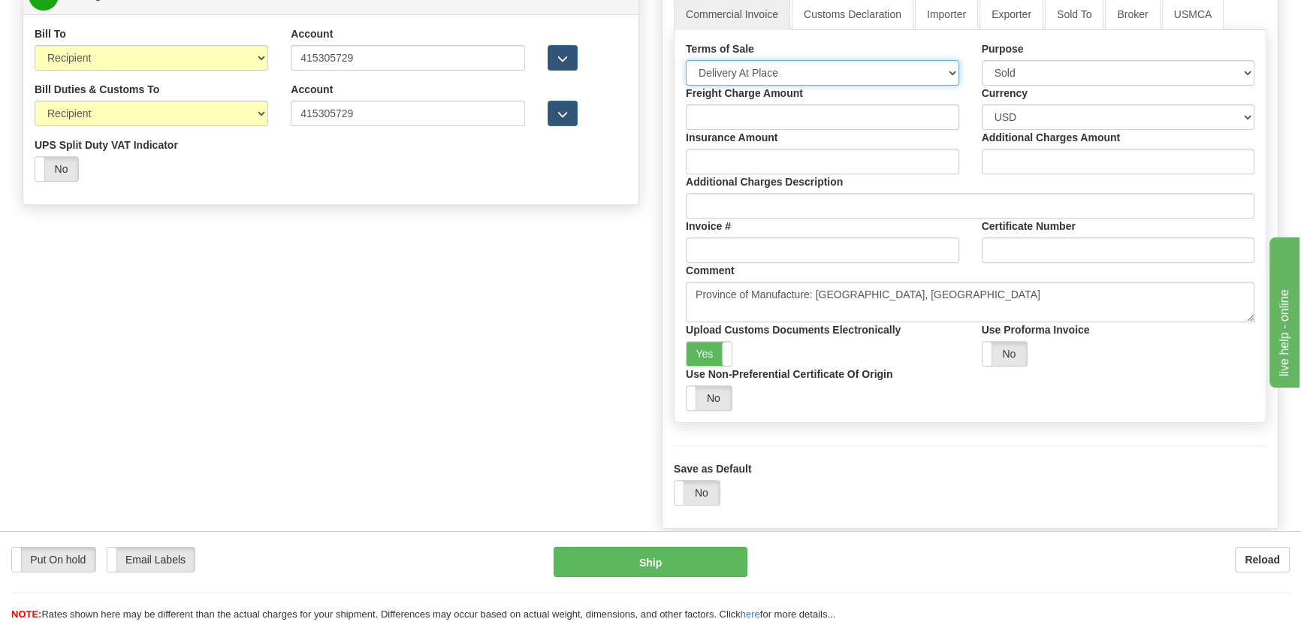
select select "7"
click at [686, 60] on select "Free Carrier Free On Board Ex Works Delivered Duty Unpaid Delivered Duty Paid C…" at bounding box center [822, 73] width 273 height 26
drag, startPoint x: 956, startPoint y: 5, endPoint x: 916, endPoint y: 21, distance: 43.5
click at [957, 5] on link "Importer" at bounding box center [946, 14] width 63 height 32
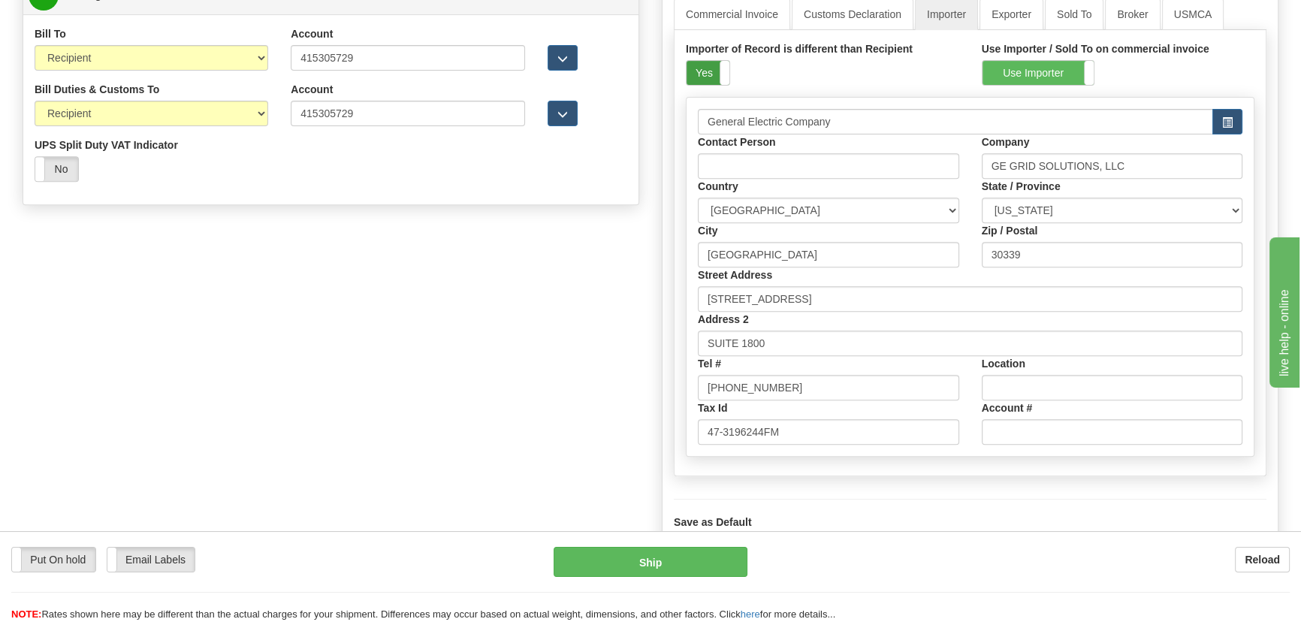
click at [701, 61] on label "Yes" at bounding box center [708, 73] width 43 height 24
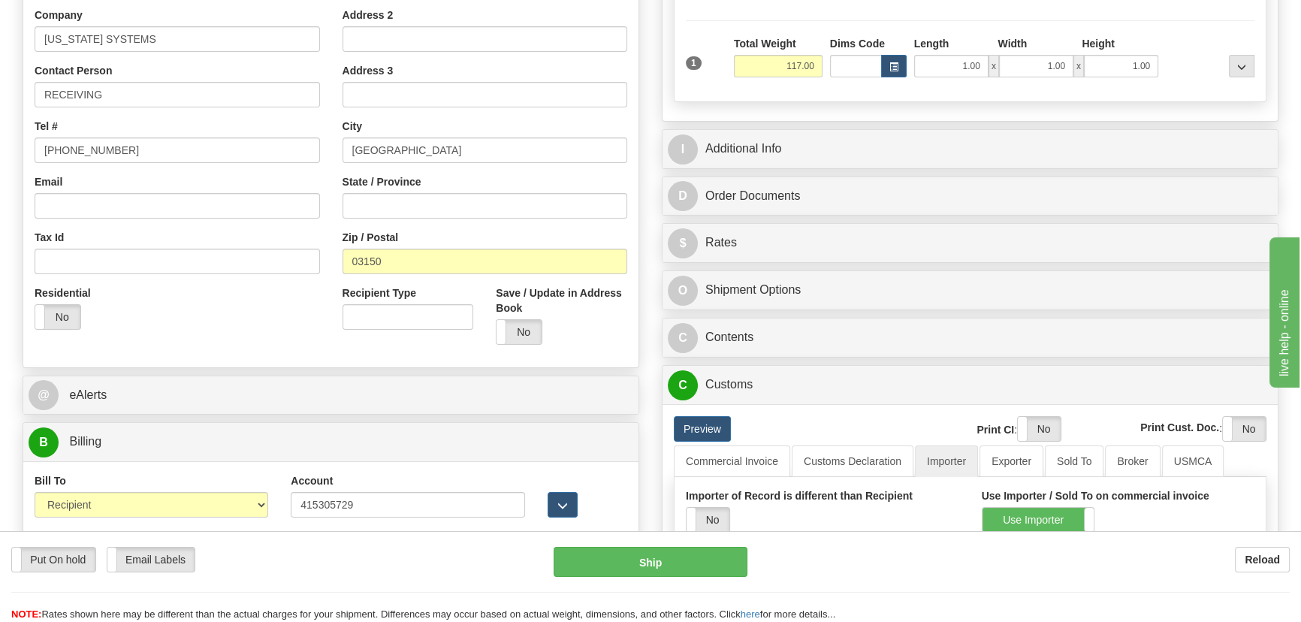
scroll to position [266, 0]
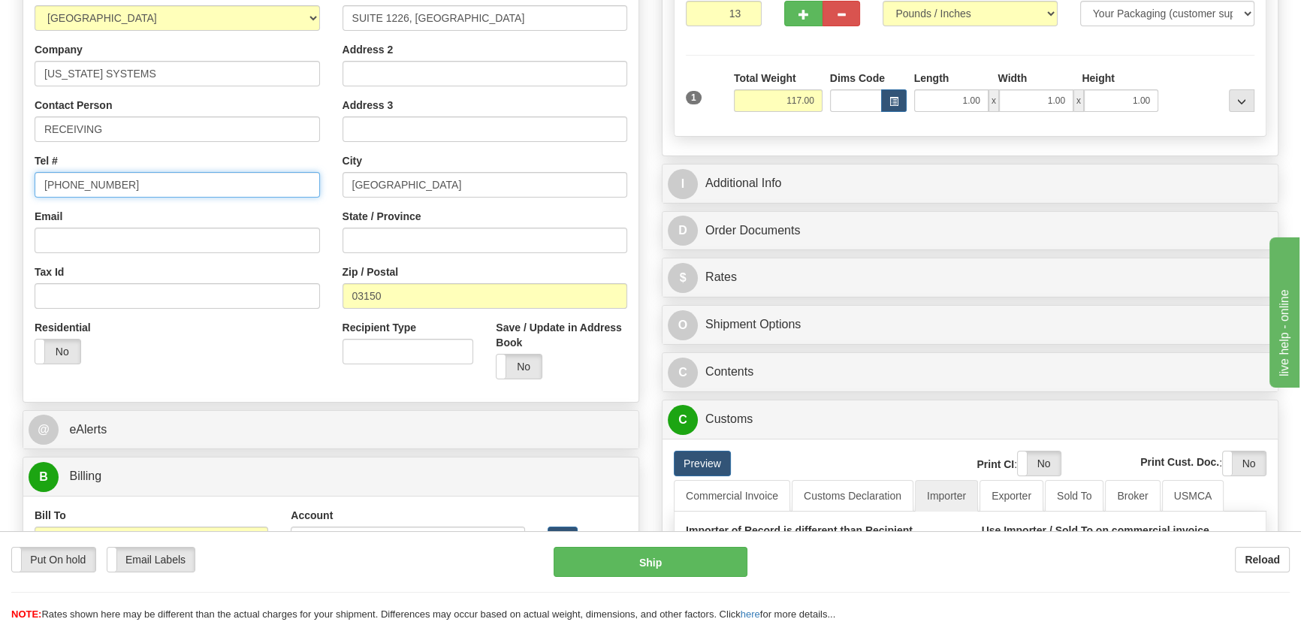
drag, startPoint x: 184, startPoint y: 187, endPoint x: 0, endPoint y: 165, distance: 185.4
click at [0, 165] on div "Toggle navigation Settings Shipping Preferences Fields Preferences New" at bounding box center [650, 257] width 1301 height 1046
paste input "822 735 2372"
type input "822 735 2372"
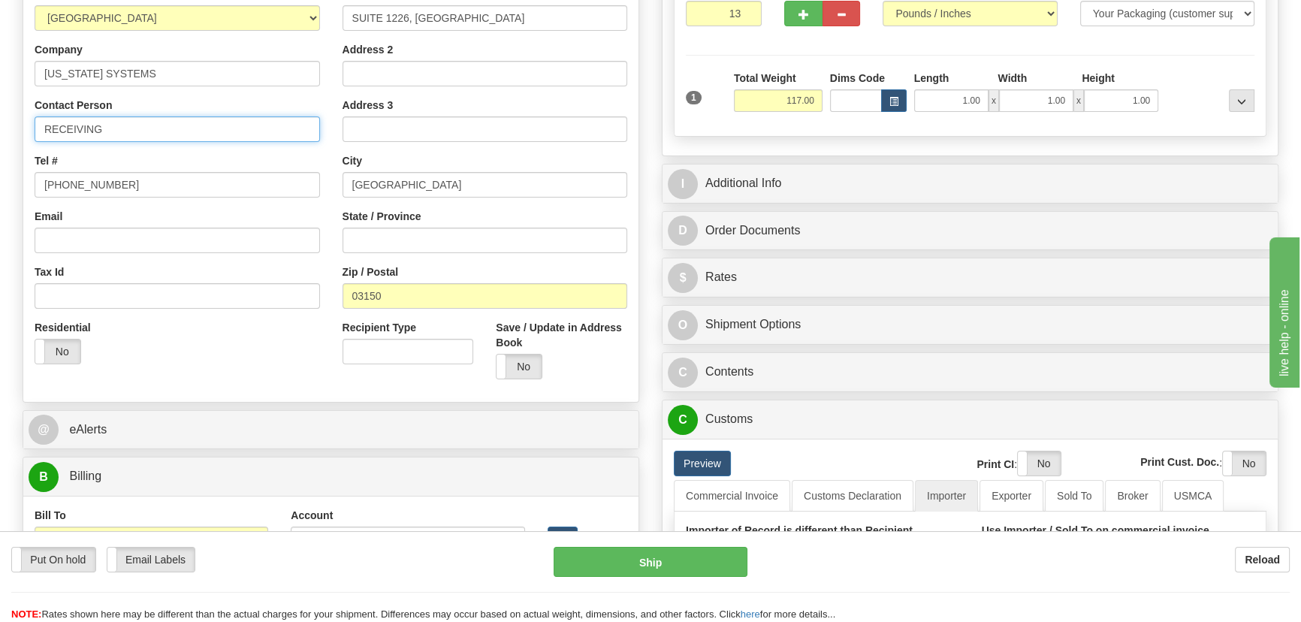
click at [149, 130] on input "RECEIVING" at bounding box center [177, 129] width 285 height 26
paste input "Joonha Shinn"
type input "RECEIVING/Joonha Shinn"
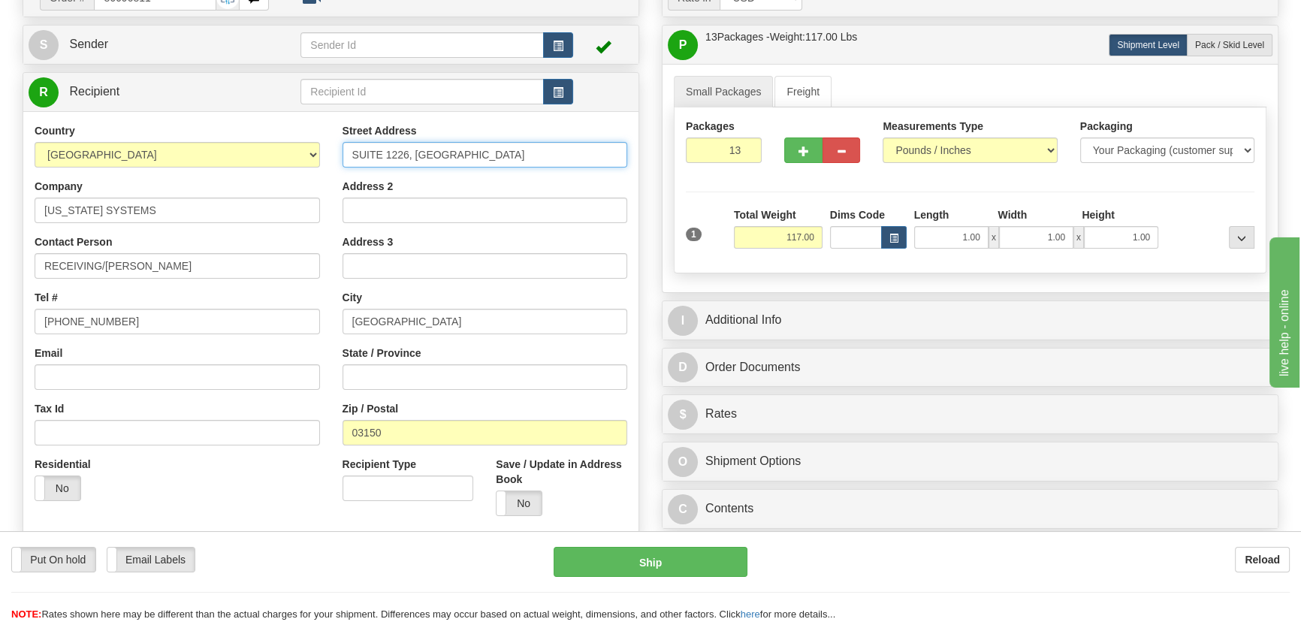
drag, startPoint x: 572, startPoint y: 152, endPoint x: 137, endPoint y: 150, distance: 434.9
click at [137, 150] on div "Country AFGHANISTAN ALAND ISLANDS ALBANIA ALGERIA AMERICAN SAMOA ANDORRA ANGOLA…" at bounding box center [330, 325] width 615 height 404
paste input "58-1 SUSONG DONG, JONGNO KU SUITE 1226"
type input "58-1 SUSONG DONG, JONGNO KU SUITE 1226"
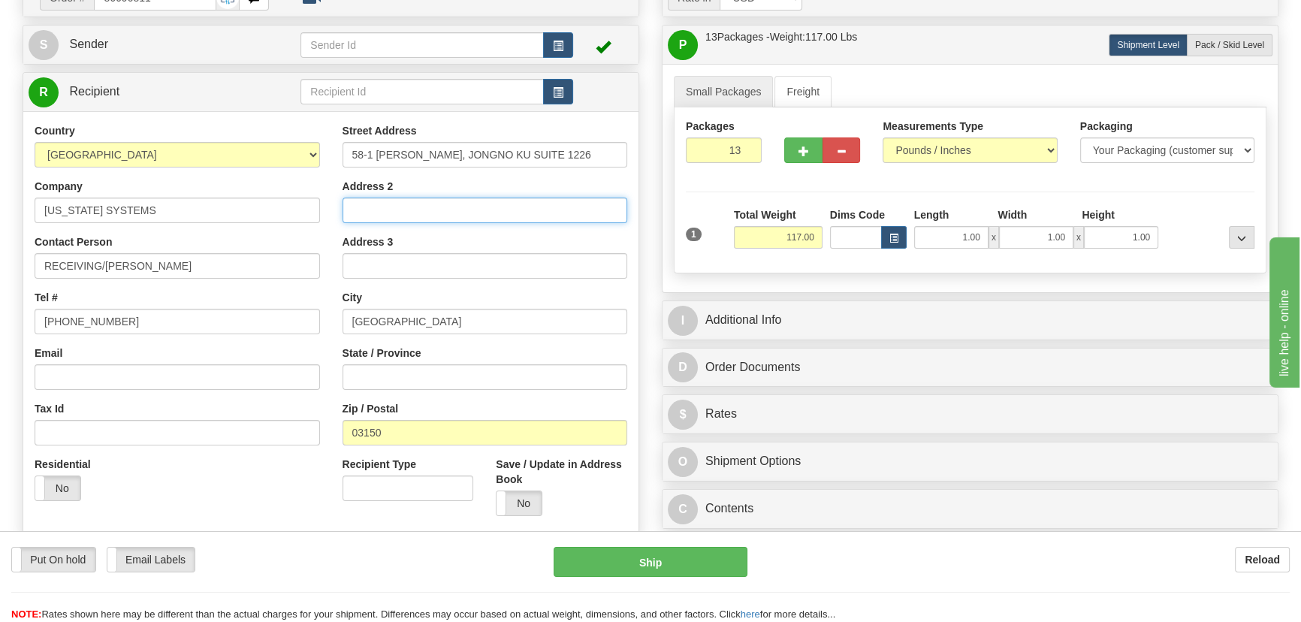
click at [424, 213] on input "Address 2" at bounding box center [485, 211] width 285 height 26
paste input "DOOSAN WEVE PAVILION"
type input "DOOSAN WEVE PAVILION"
click at [1028, 301] on div "I Additional Info" at bounding box center [970, 320] width 615 height 38
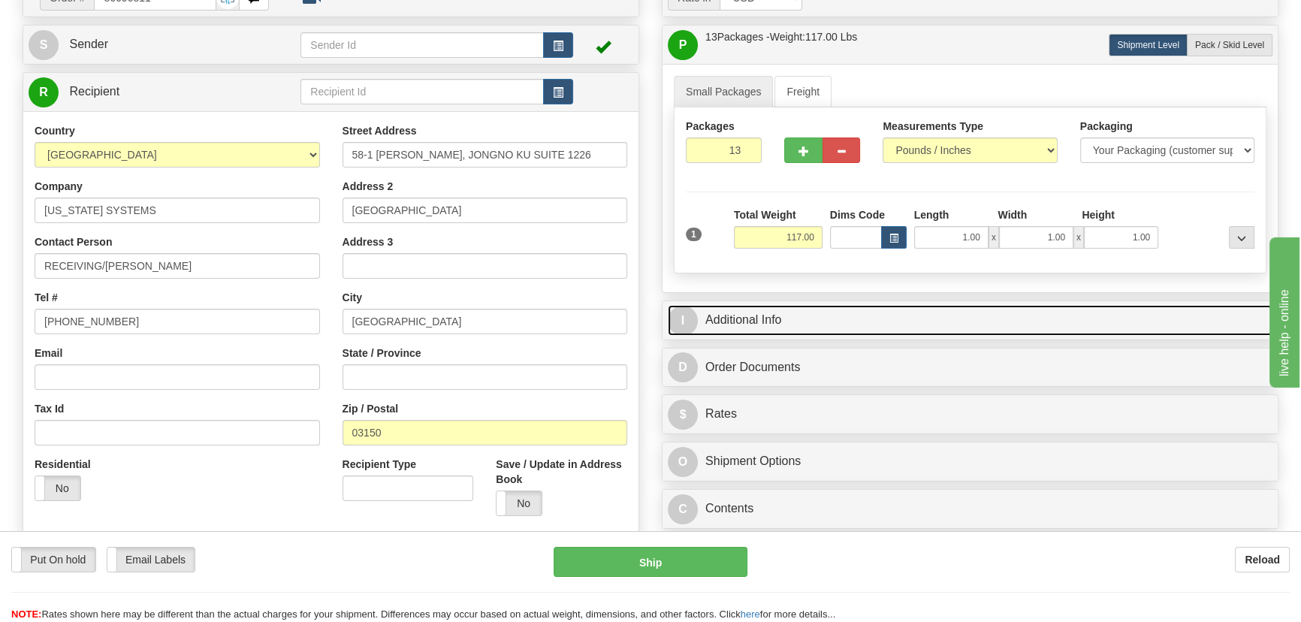
click at [1029, 309] on link "I Additional Info" at bounding box center [970, 320] width 605 height 31
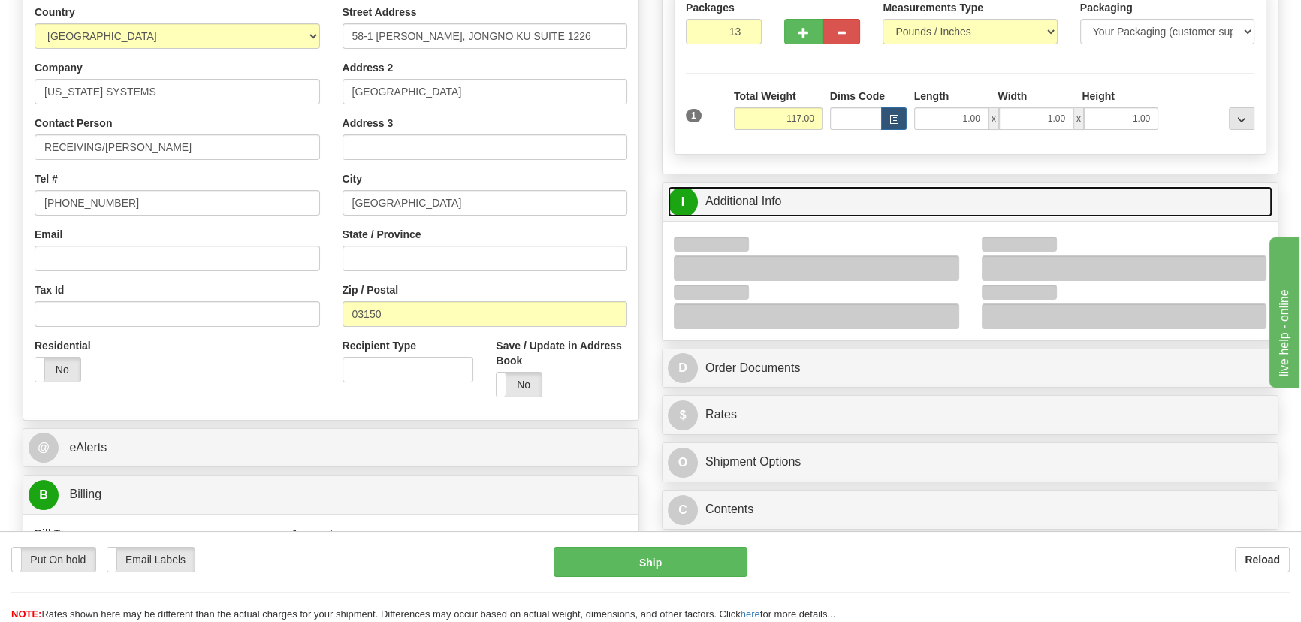
scroll to position [403, 0]
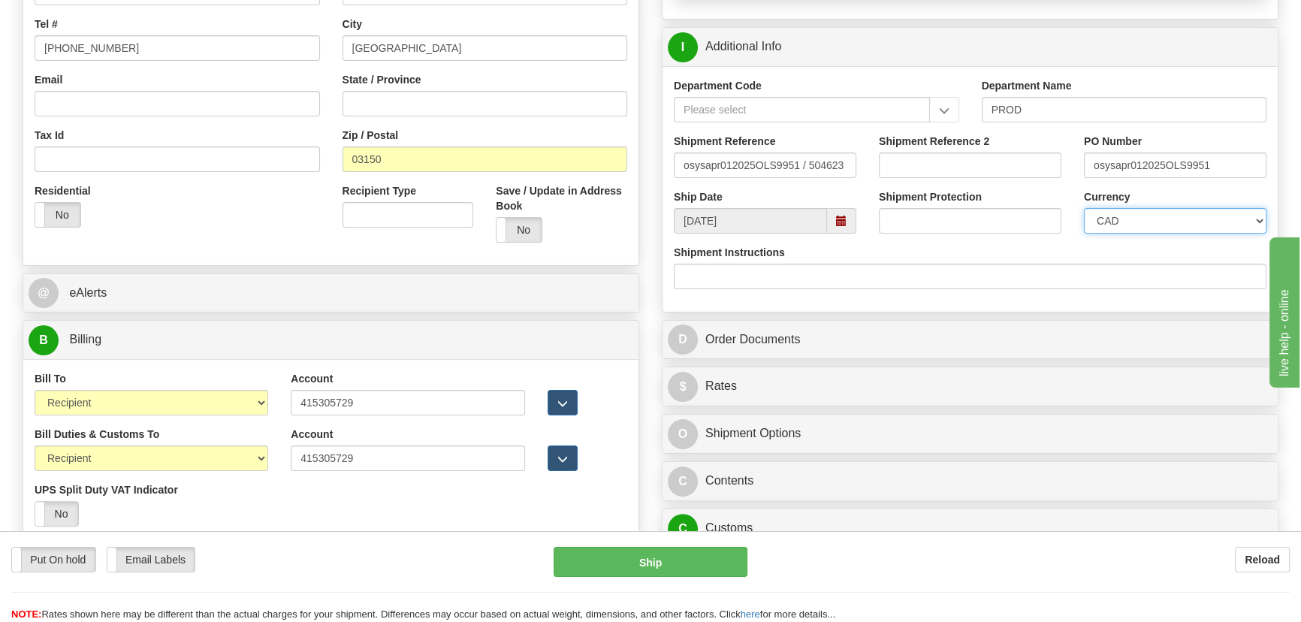
click at [1144, 217] on select "CAD USD EUR ZAR RON ANG ARN AUD AUS AWG BBD BFR BGN BHD BMD BND BRC BRL CHP CKZ…" at bounding box center [1175, 221] width 183 height 26
select select "1"
click at [1084, 208] on select "CAD USD EUR ZAR RON ANG ARN AUD AUS AWG BBD BFR BGN BHD BMD BND BRC BRL CHP CKZ…" at bounding box center [1175, 221] width 183 height 26
click at [951, 169] on input "Shipment Reference 2" at bounding box center [970, 165] width 183 height 26
paste input "5399003014"
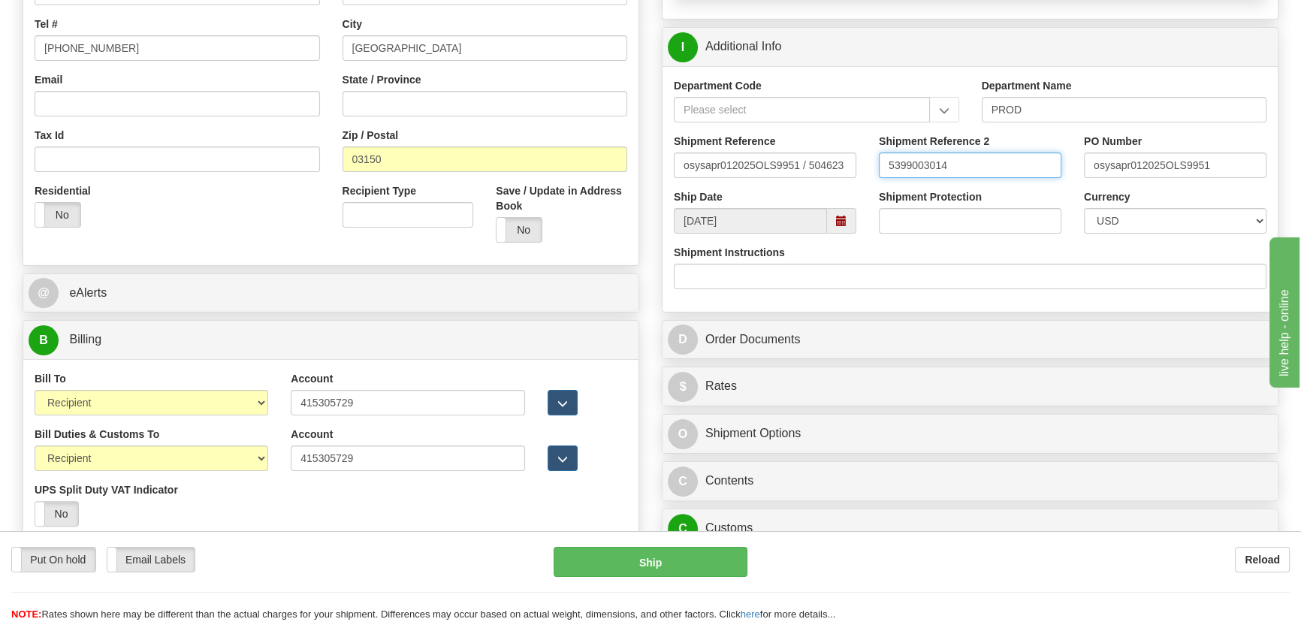
type input "5399003014"
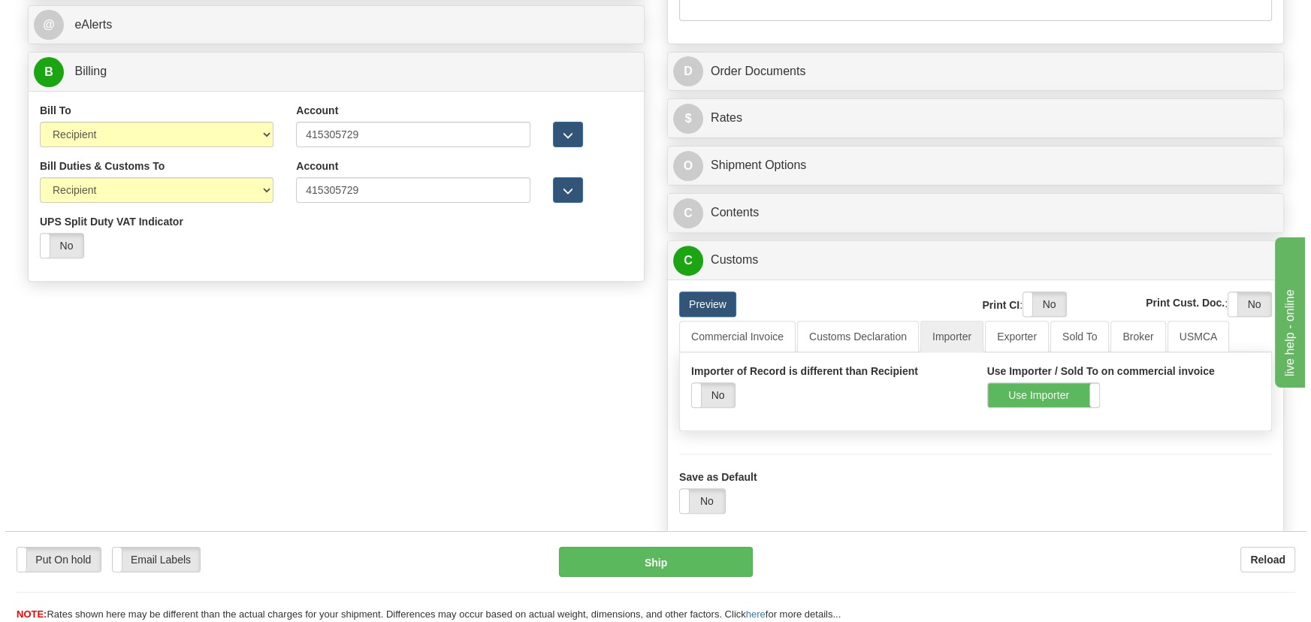
scroll to position [676, 0]
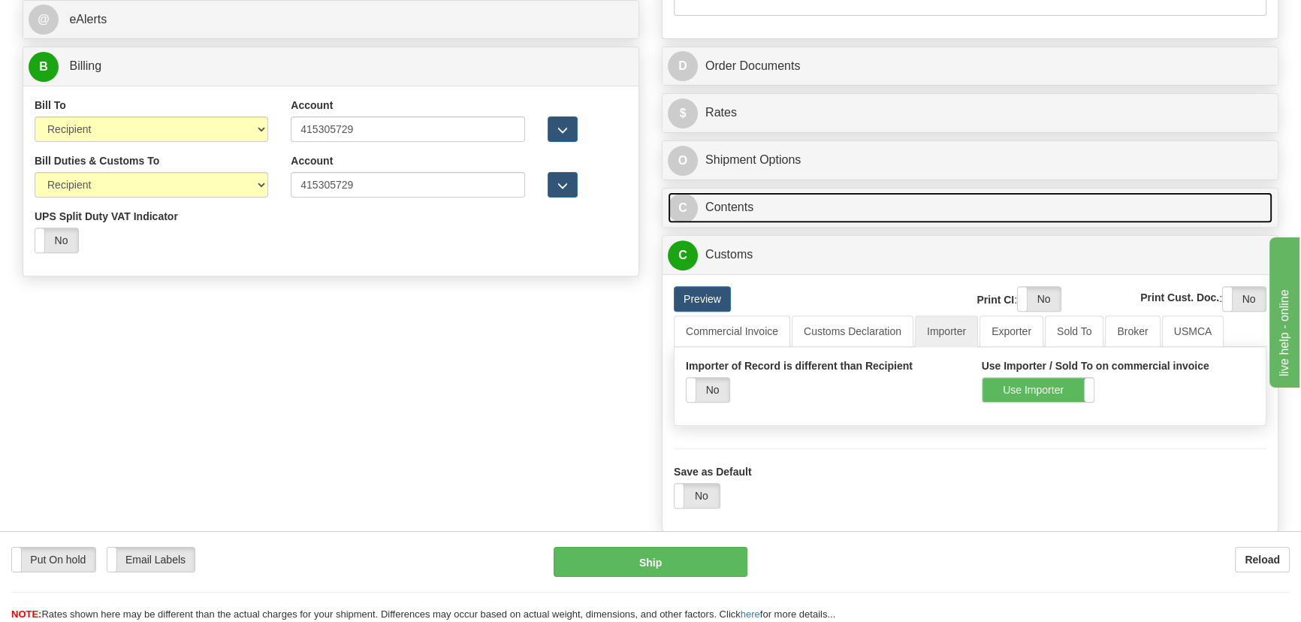
click at [969, 197] on link "C Contents" at bounding box center [970, 207] width 605 height 31
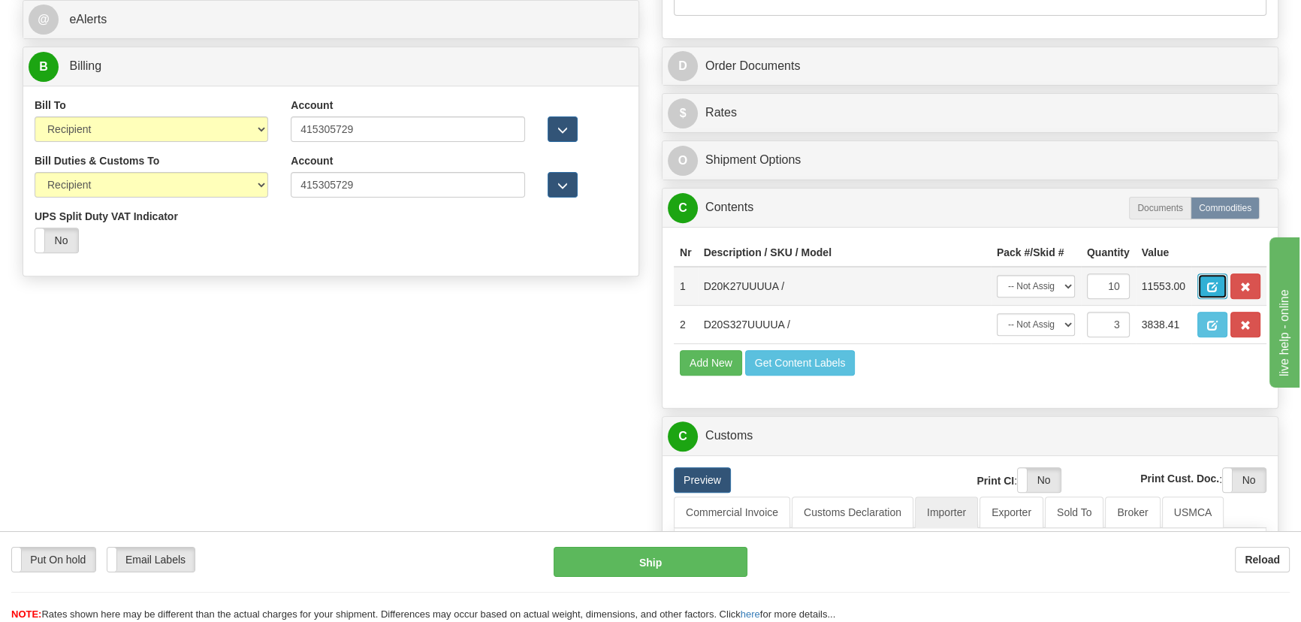
click at [1209, 288] on span "button" at bounding box center [1212, 287] width 11 height 10
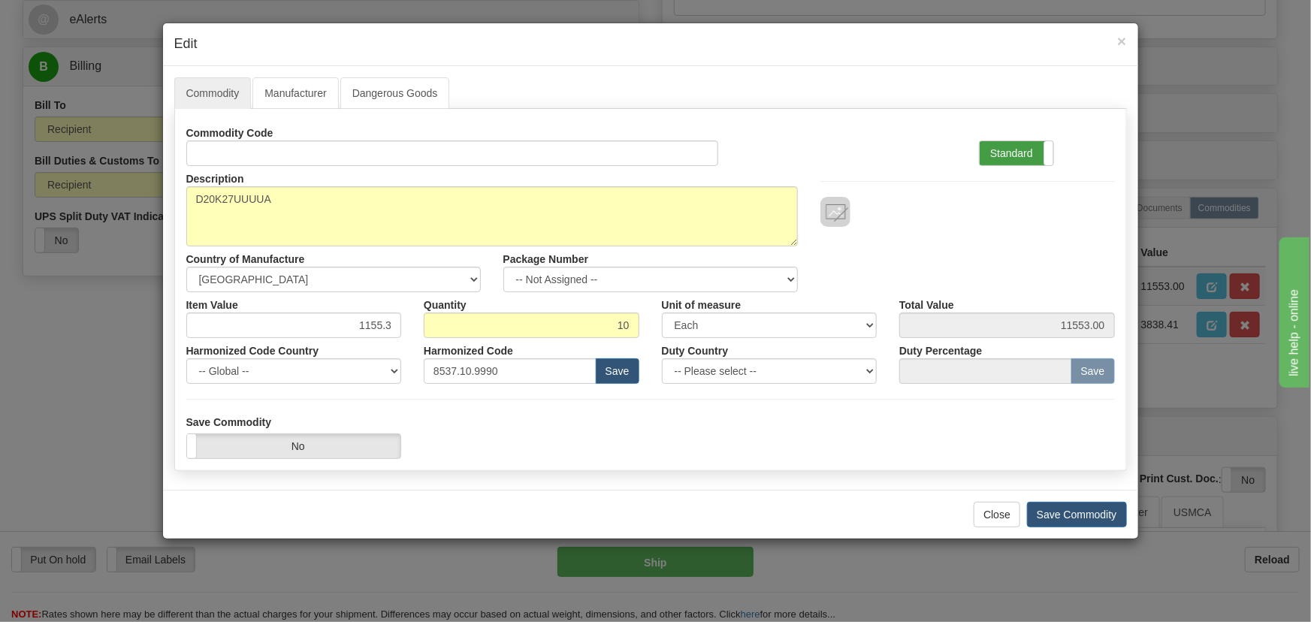
click at [1008, 150] on label "Standard" at bounding box center [1017, 153] width 74 height 24
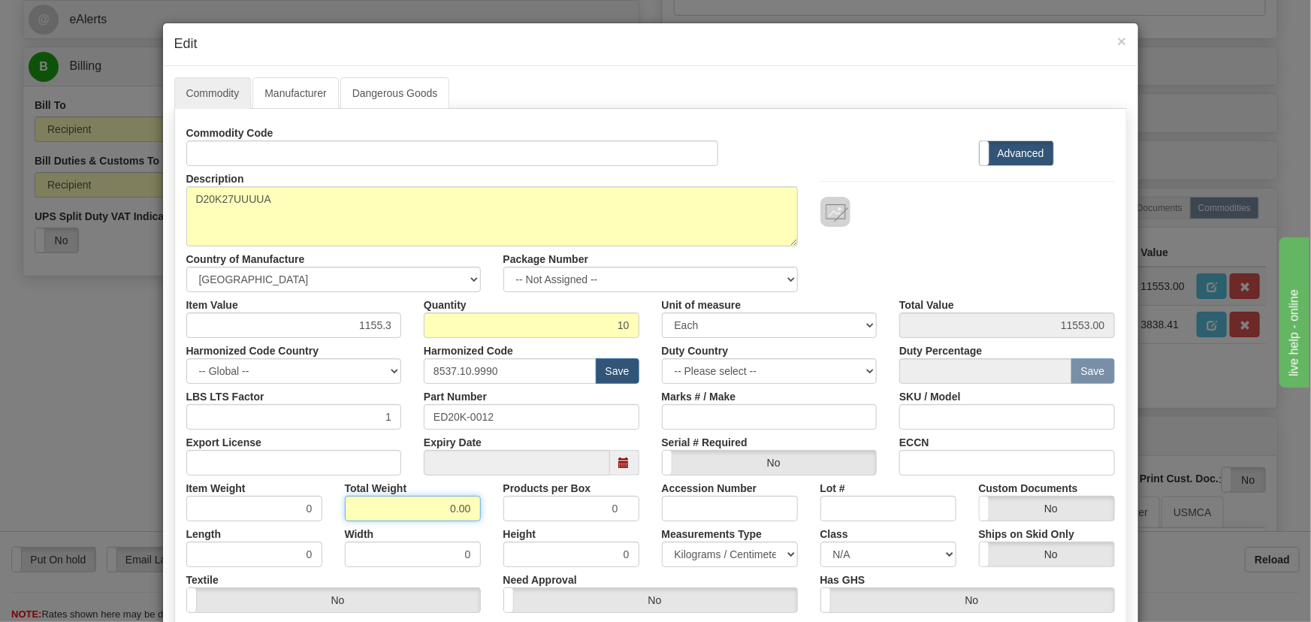
drag, startPoint x: 481, startPoint y: 526, endPoint x: 495, endPoint y: 530, distance: 14.8
click at [495, 530] on div "Commodity Code Standard Advanced Description D20K27UUUUA Country of Manufacture…" at bounding box center [650, 389] width 928 height 539
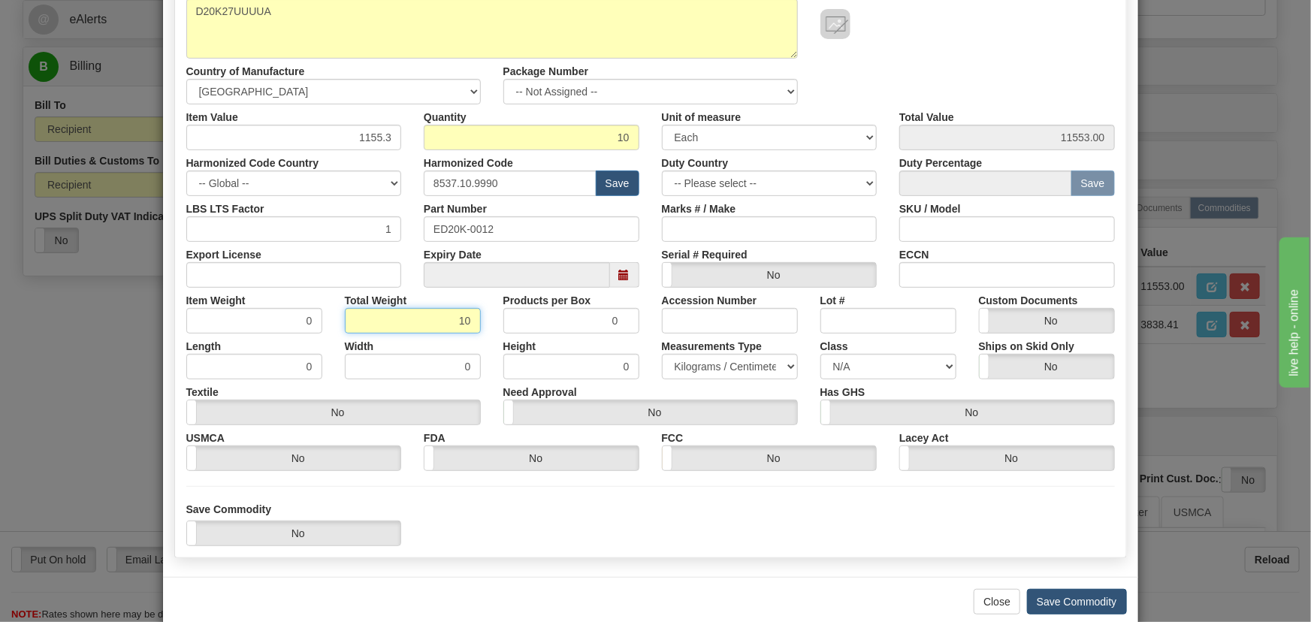
scroll to position [213, 0]
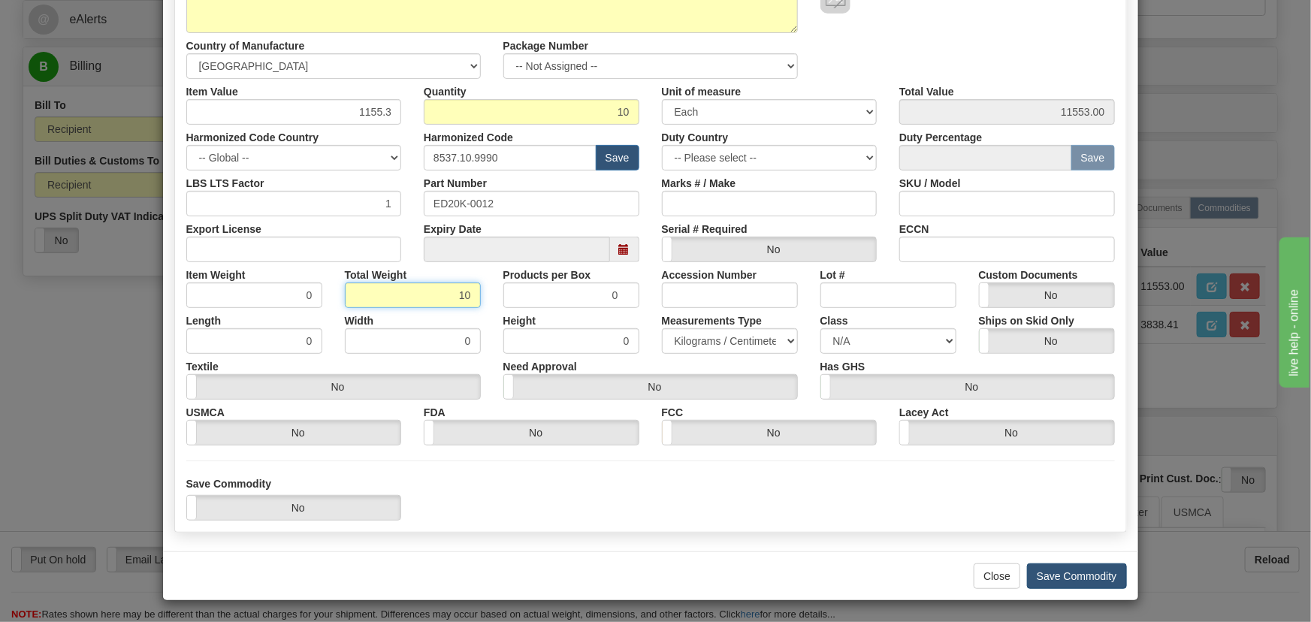
type input "10"
type input "1.0000"
click at [1048, 573] on button "Save Commodity" at bounding box center [1077, 576] width 100 height 26
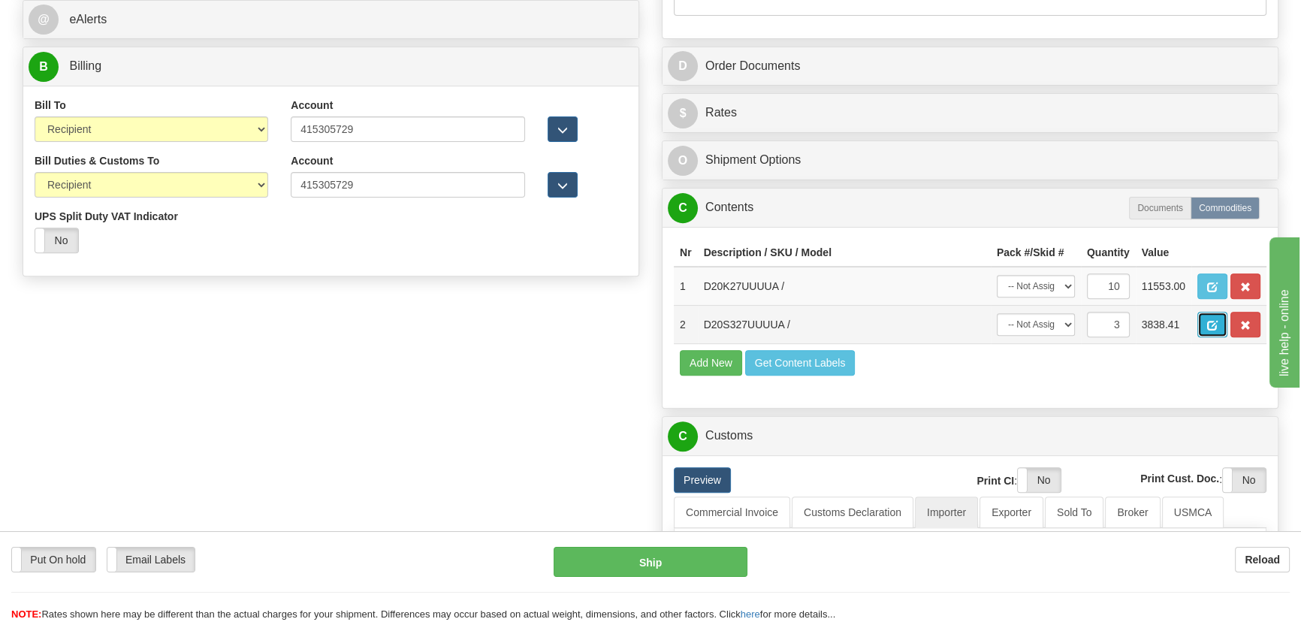
click at [1208, 321] on span "button" at bounding box center [1212, 326] width 11 height 10
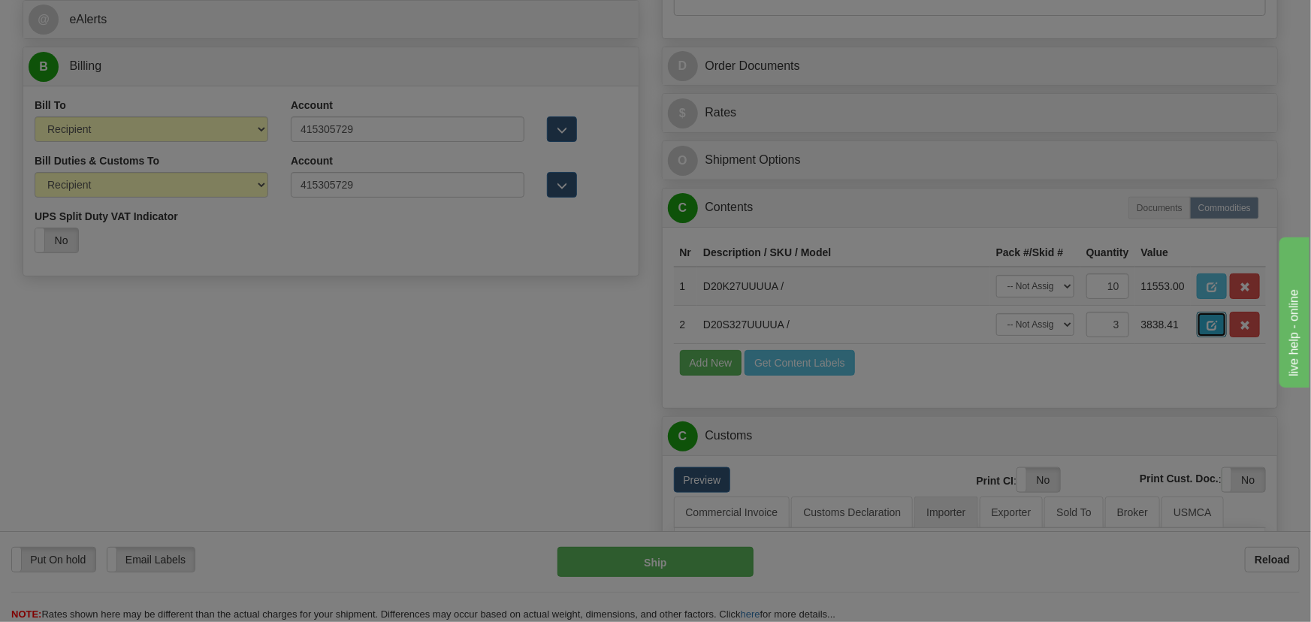
scroll to position [0, 0]
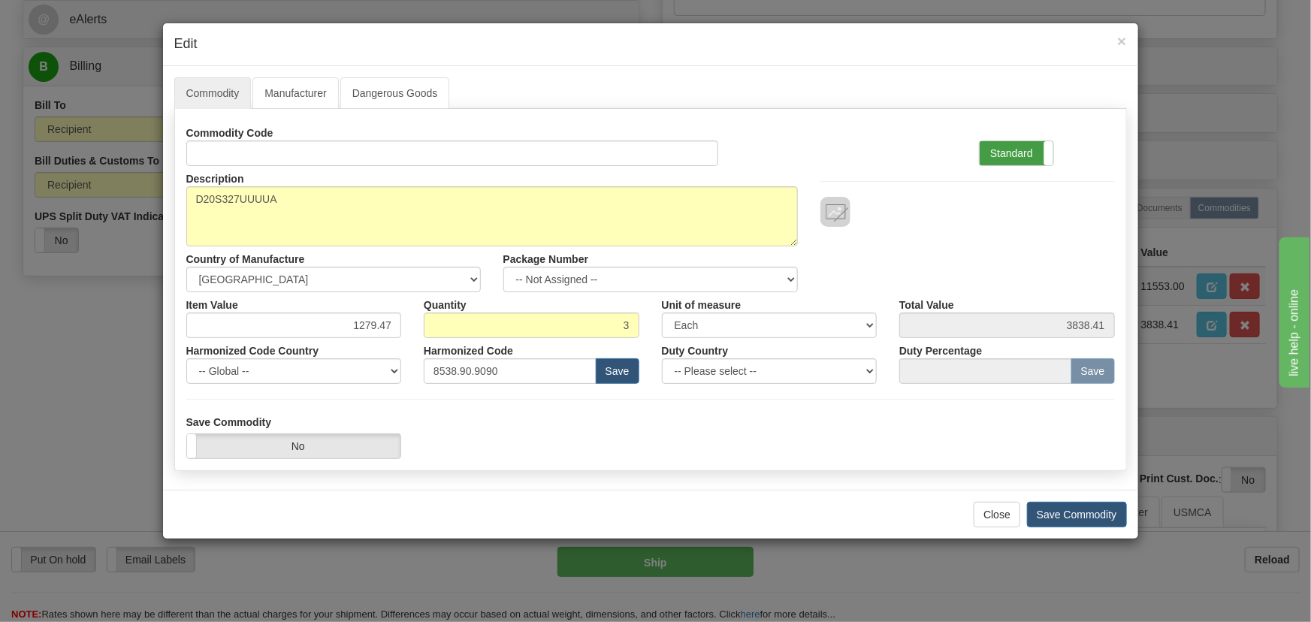
click at [1036, 164] on label "Standard" at bounding box center [1017, 153] width 74 height 24
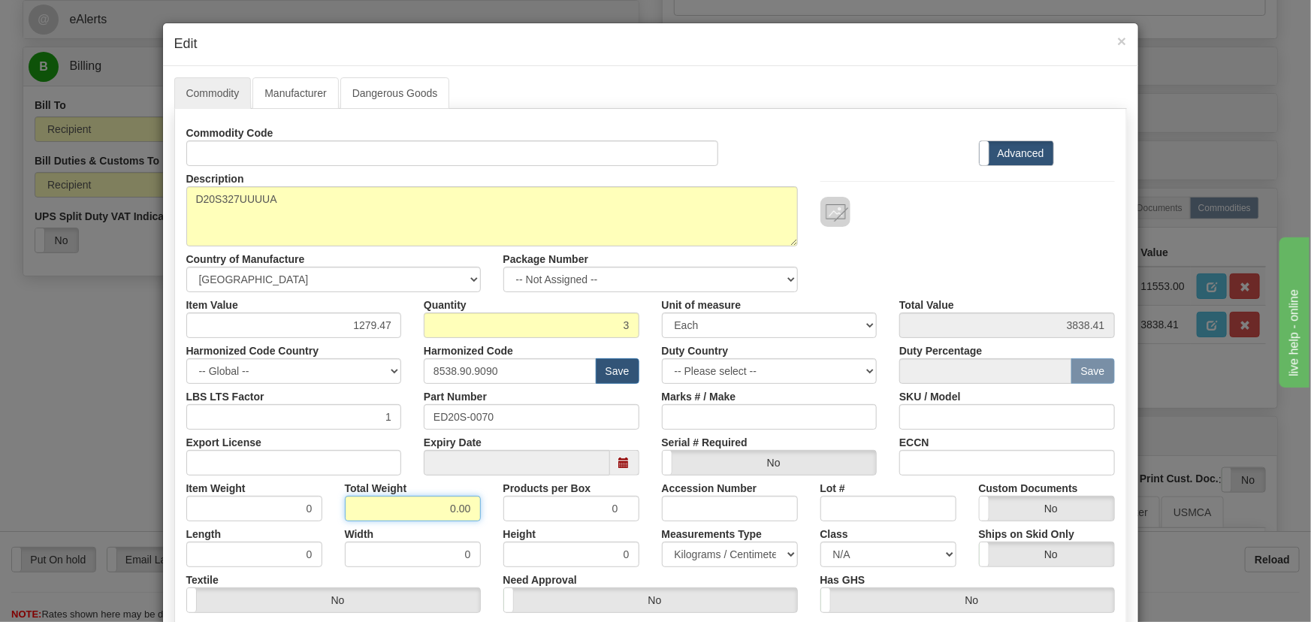
click at [478, 522] on div "Commodity Code Standard Advanced Description D20S327UUUUA Country of Manufactur…" at bounding box center [650, 389] width 928 height 539
type input "3"
type input "1.0000"
click at [479, 526] on div "Width 0" at bounding box center [413, 544] width 158 height 46
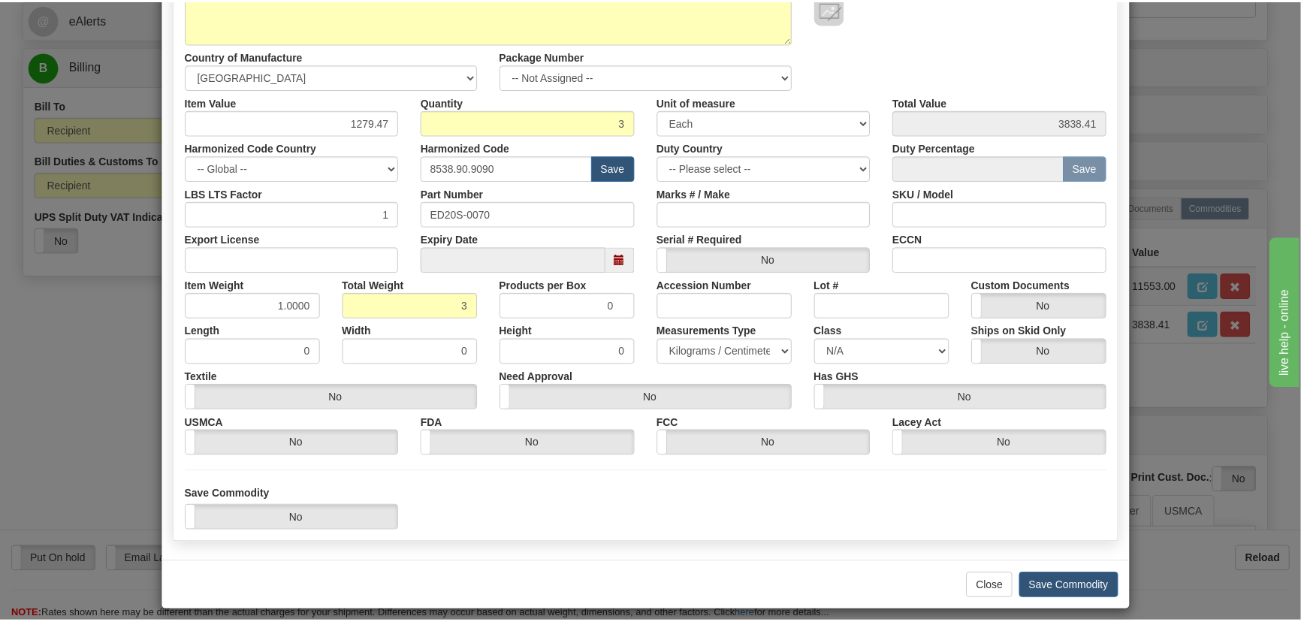
scroll to position [204, 0]
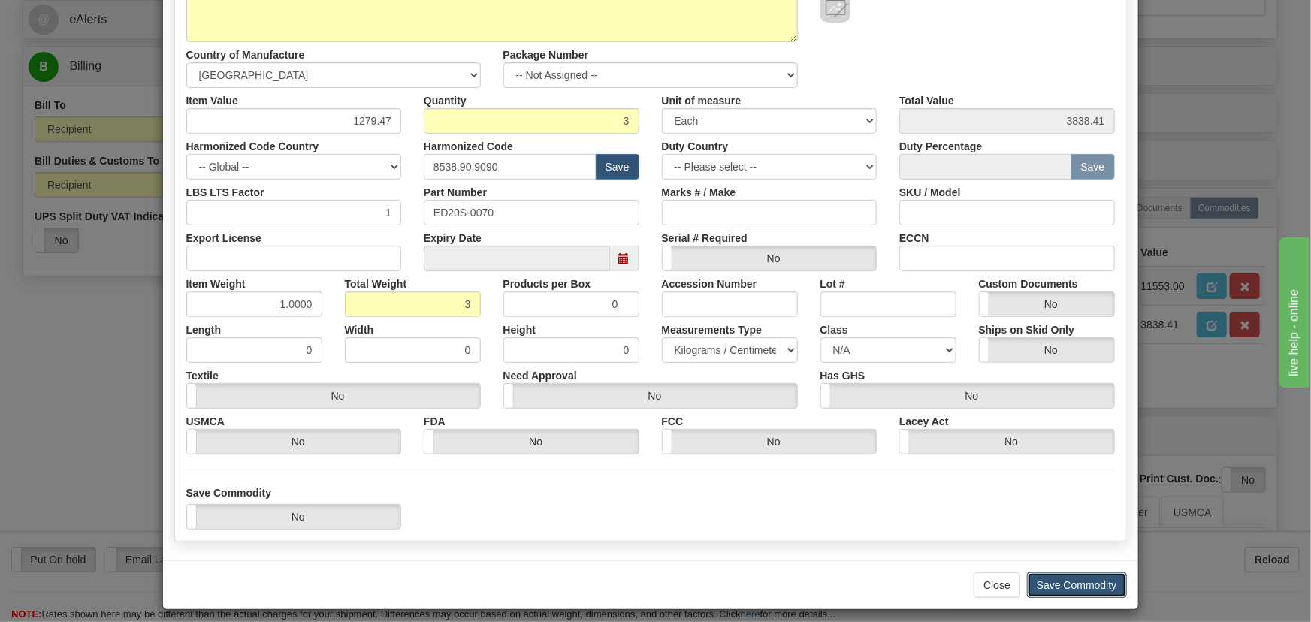
click at [1076, 584] on button "Save Commodity" at bounding box center [1077, 585] width 100 height 26
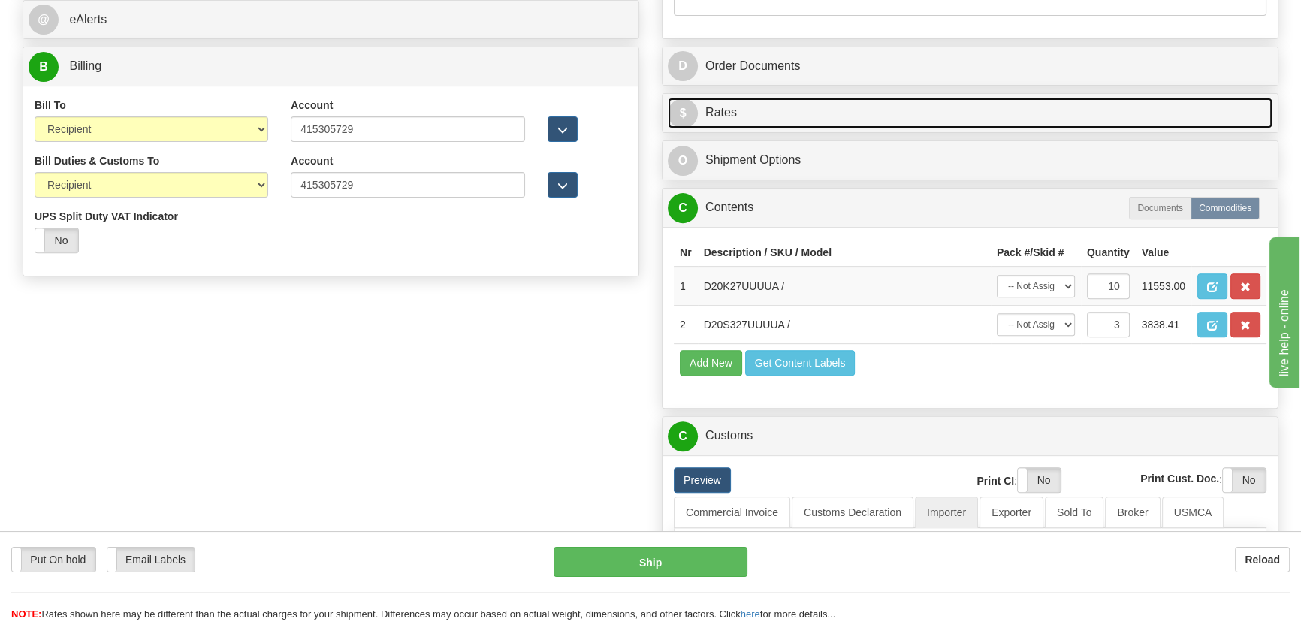
click at [1051, 113] on link "$ Rates" at bounding box center [970, 113] width 605 height 31
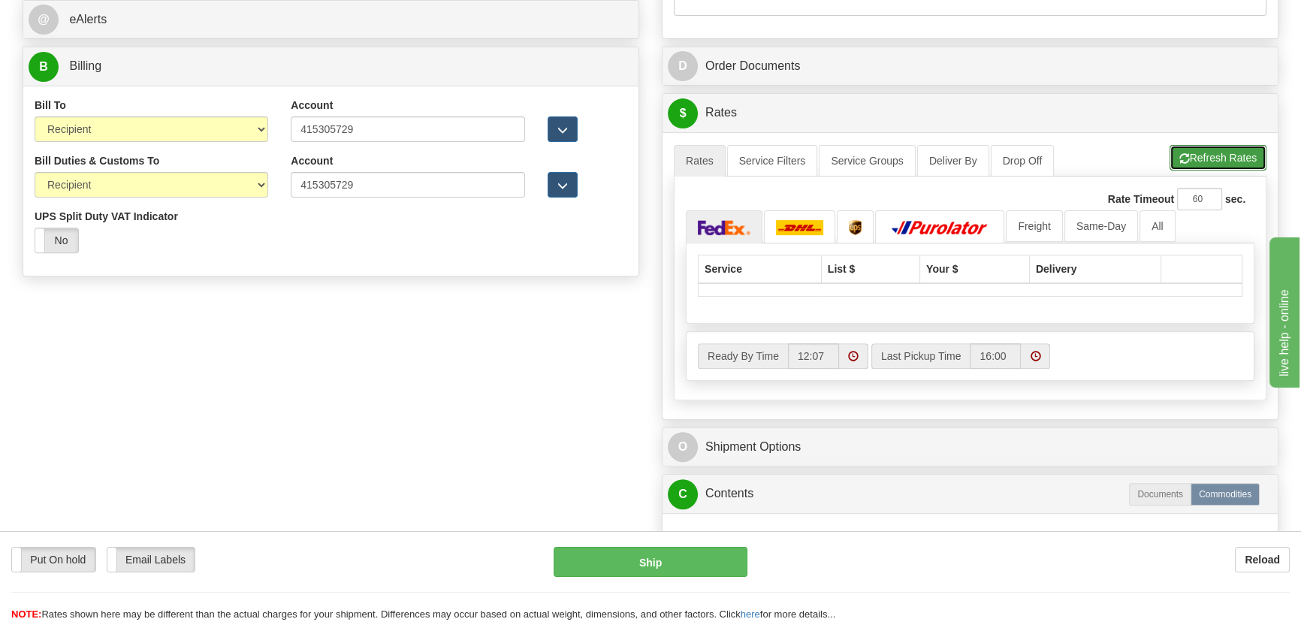
click at [1197, 161] on button "Refresh Rates" at bounding box center [1218, 158] width 97 height 26
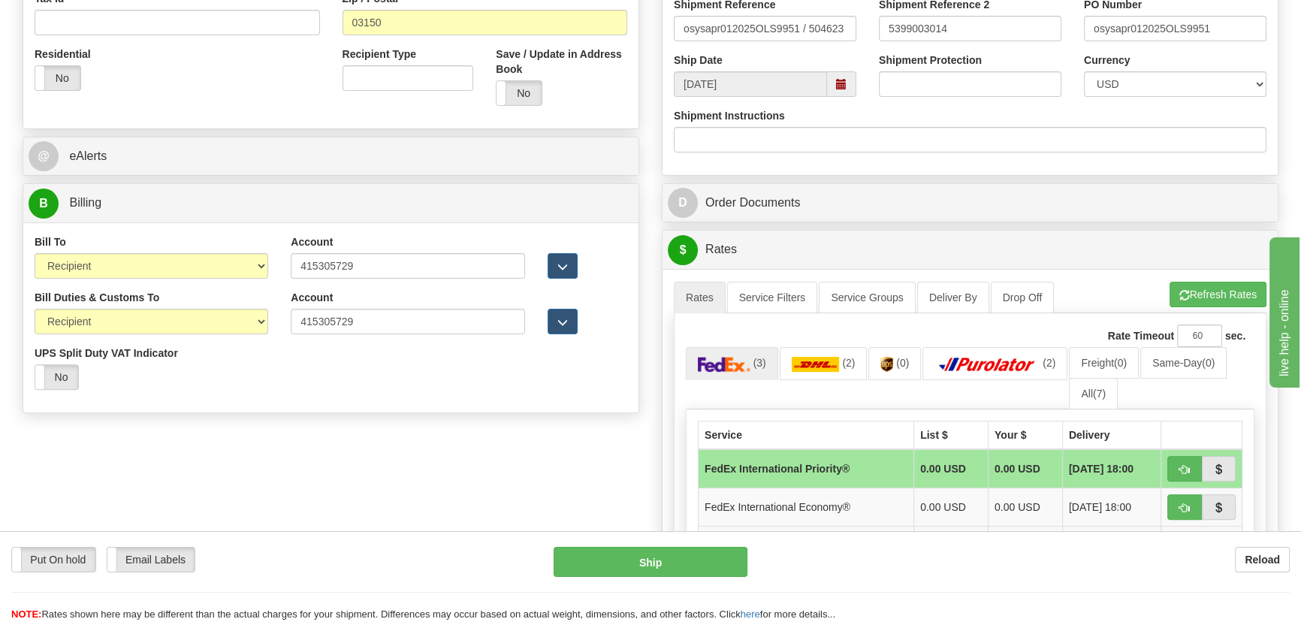
scroll to position [744, 0]
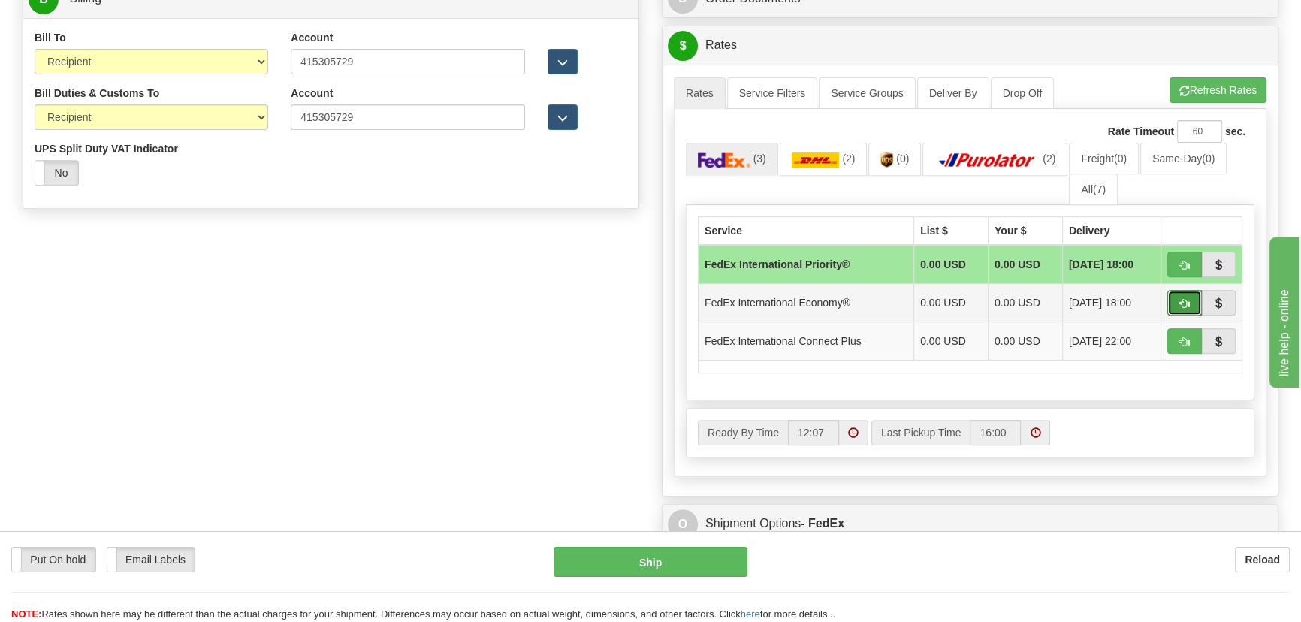
click at [1191, 296] on button "button" at bounding box center [1184, 303] width 35 height 26
type input "03"
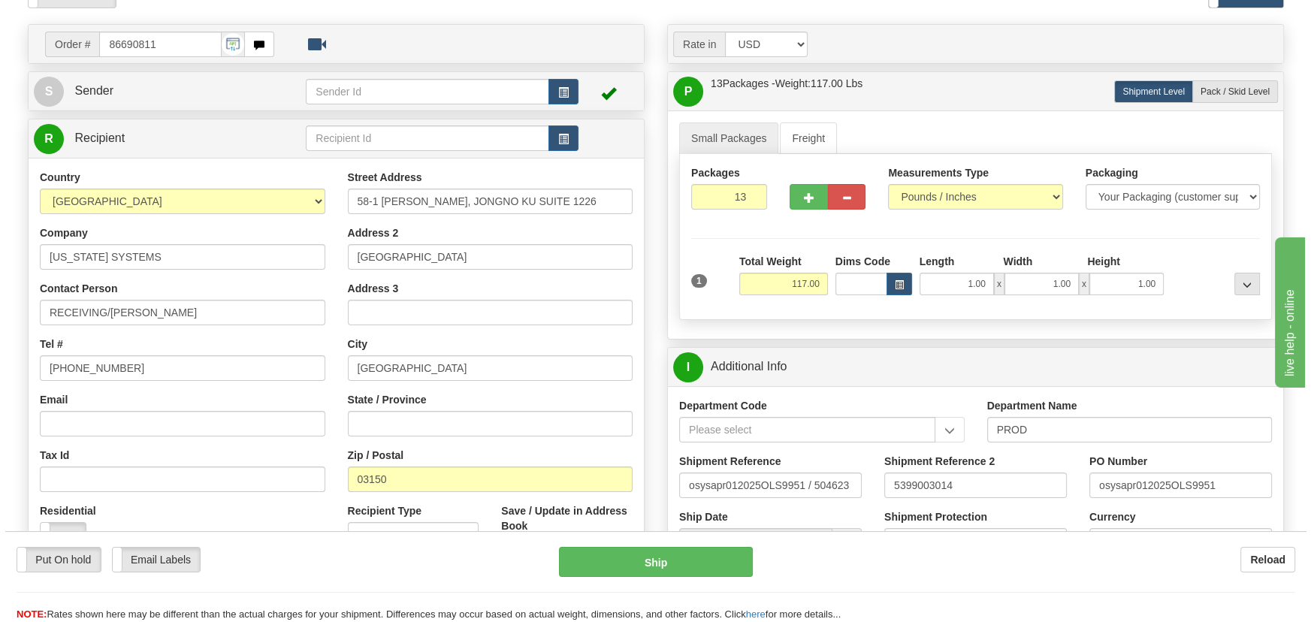
scroll to position [61, 0]
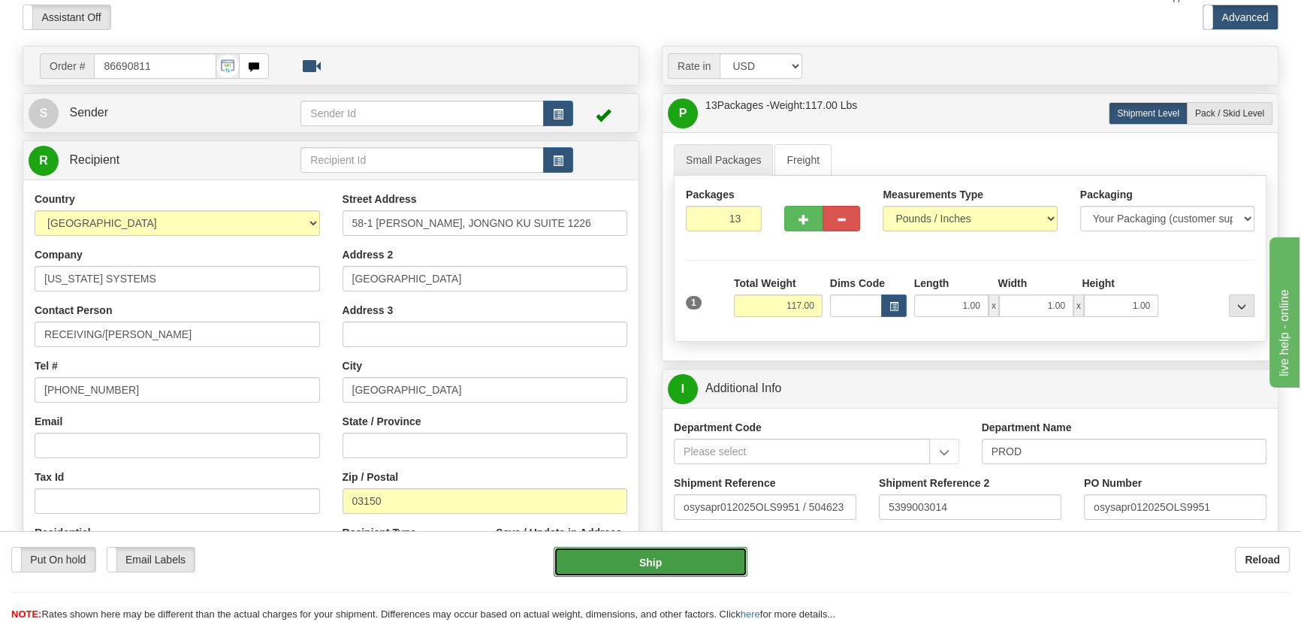
click at [689, 556] on button "Ship" at bounding box center [651, 562] width 195 height 30
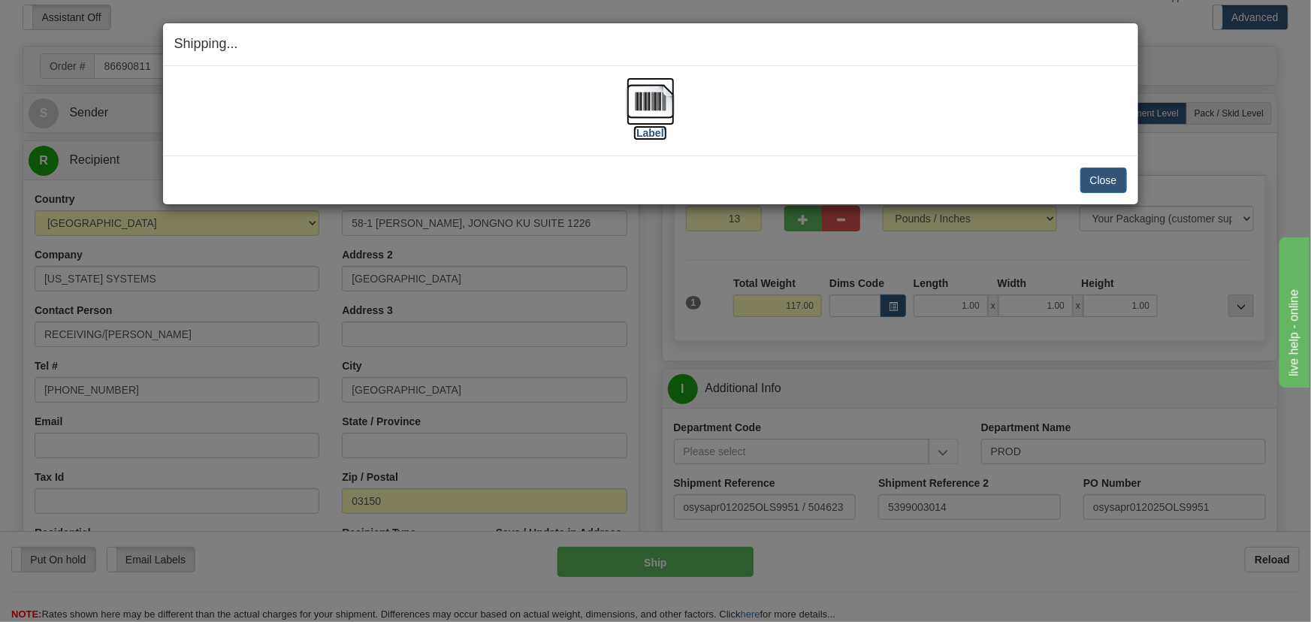
click at [663, 104] on img at bounding box center [650, 101] width 48 height 48
click at [660, 96] on img at bounding box center [650, 101] width 48 height 48
click at [1091, 183] on button "Close" at bounding box center [1103, 181] width 47 height 26
